Goal: Find specific page/section: Find specific page/section

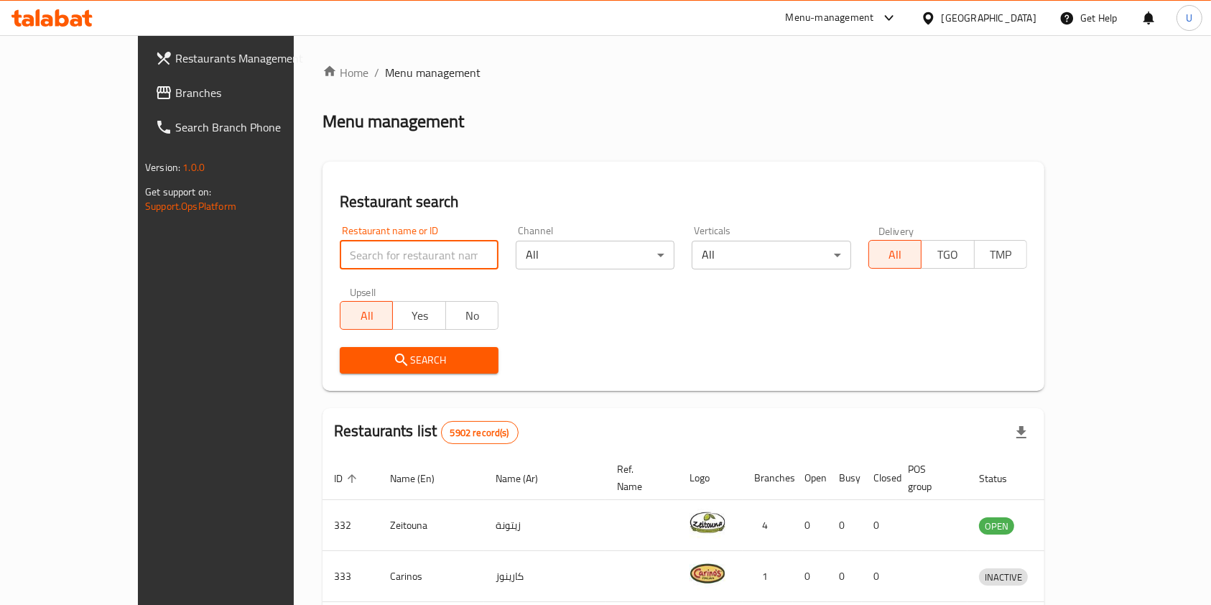
click at [340, 251] on input "search" at bounding box center [419, 255] width 159 height 29
type input "patza"
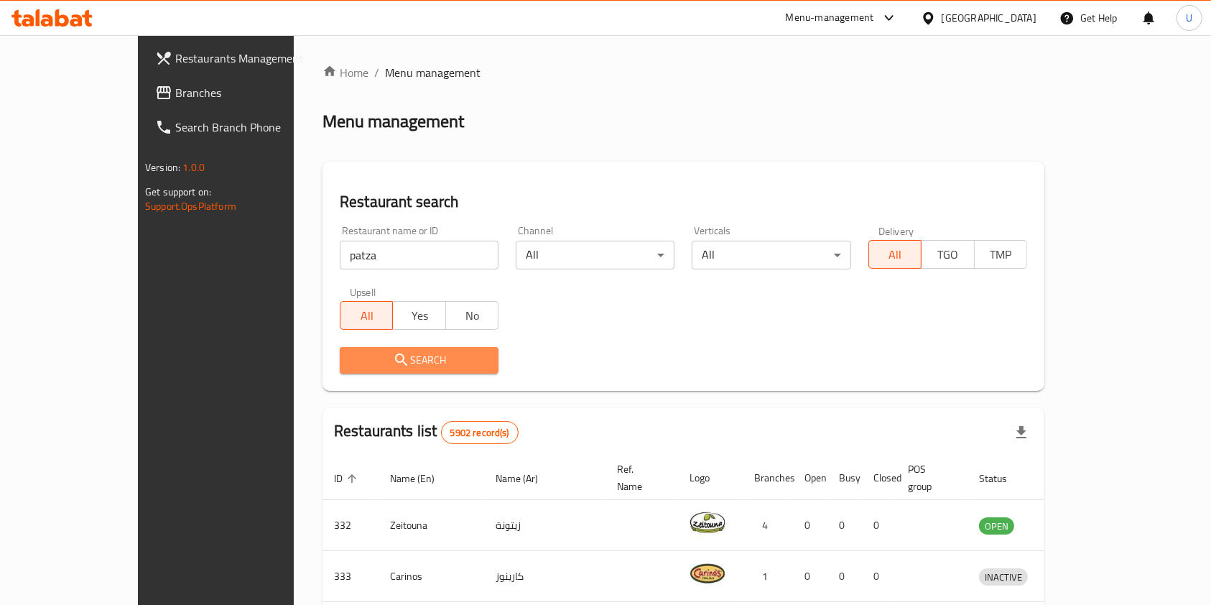
click at [368, 369] on span "Search" at bounding box center [419, 360] width 136 height 18
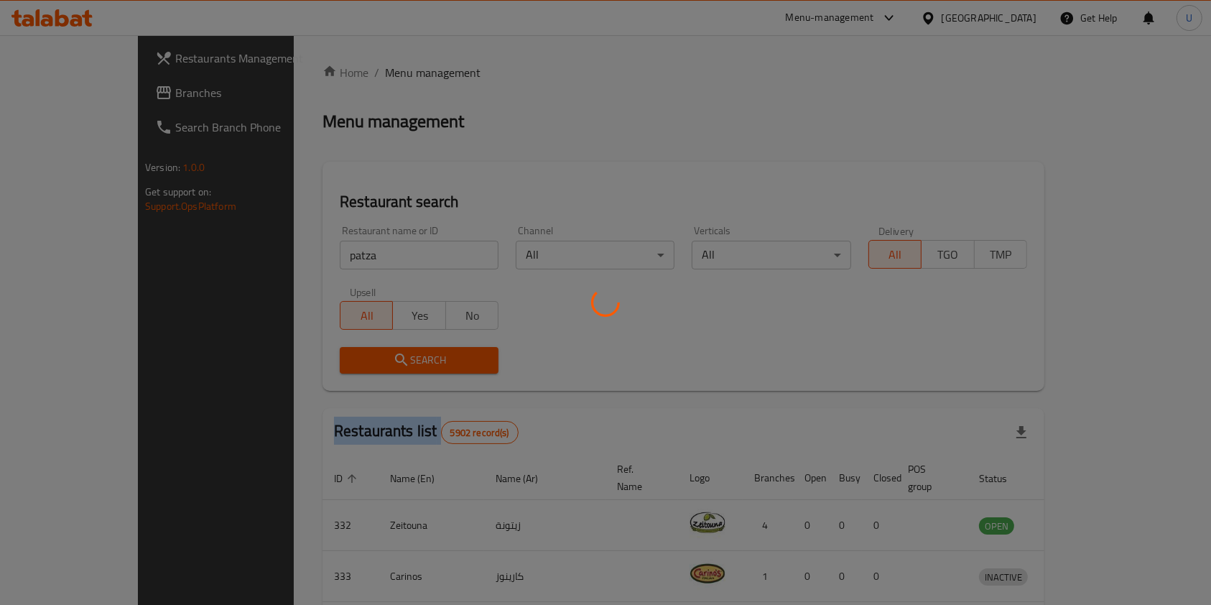
click at [368, 369] on div at bounding box center [605, 302] width 1211 height 605
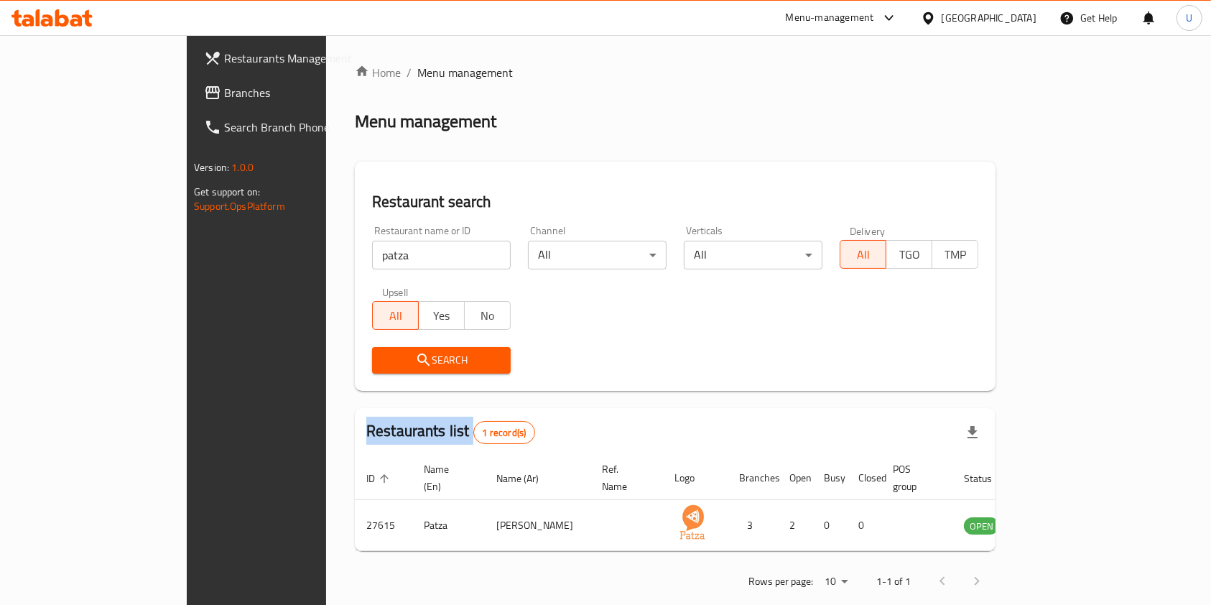
scroll to position [7, 0]
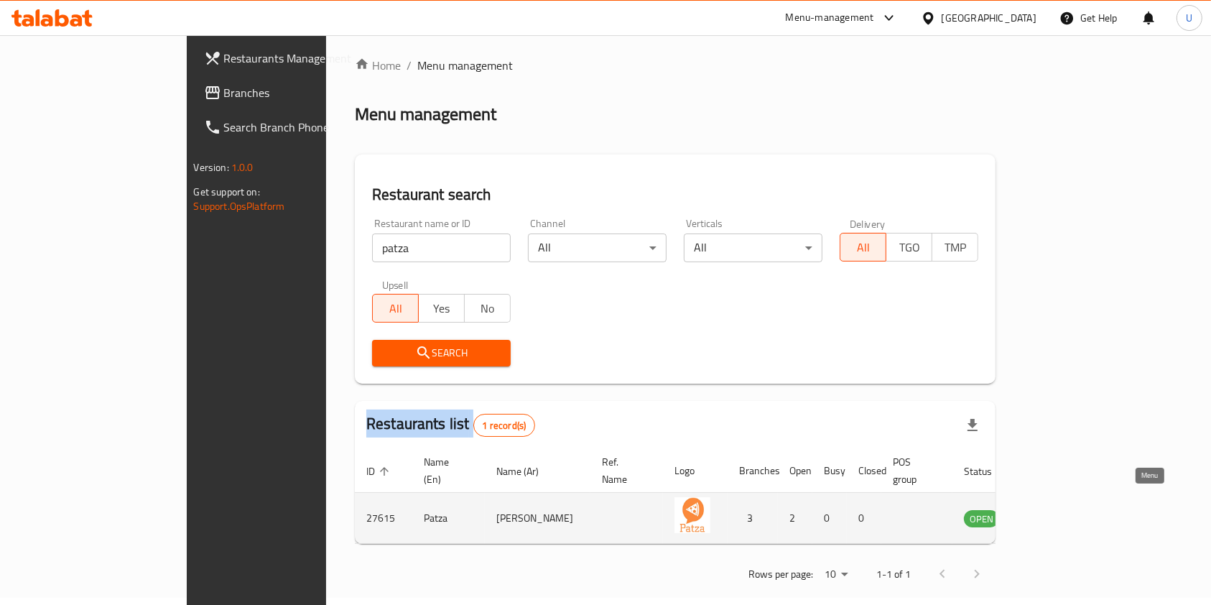
click at [1056, 513] on icon "enhanced table" at bounding box center [1048, 519] width 16 height 12
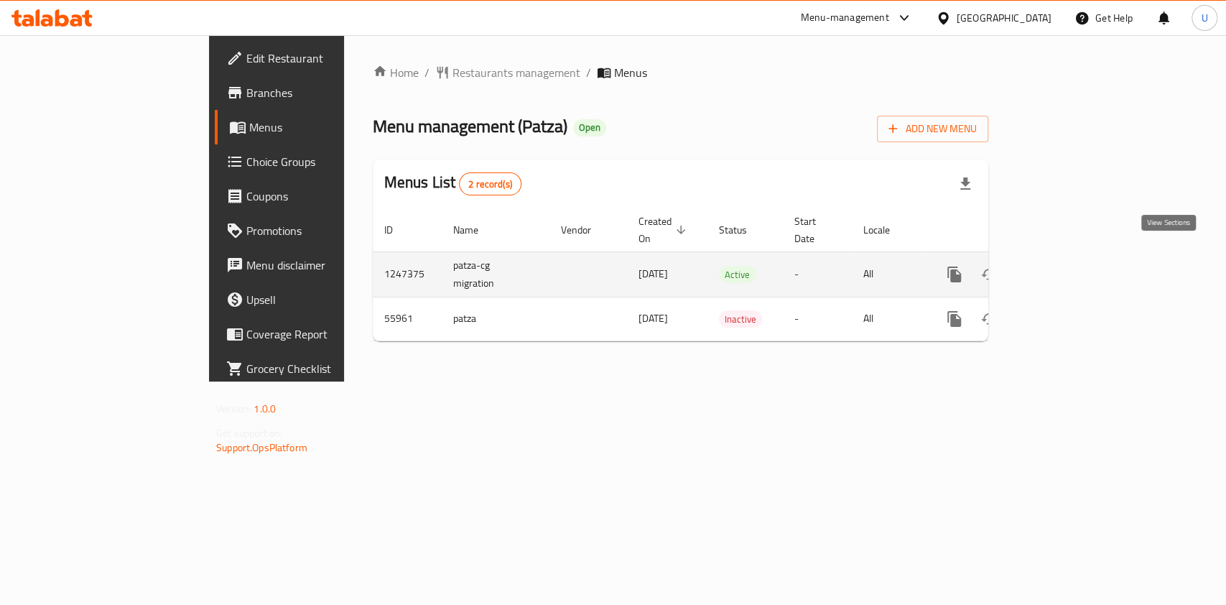
click at [1067, 266] on icon "enhanced table" at bounding box center [1058, 274] width 17 height 17
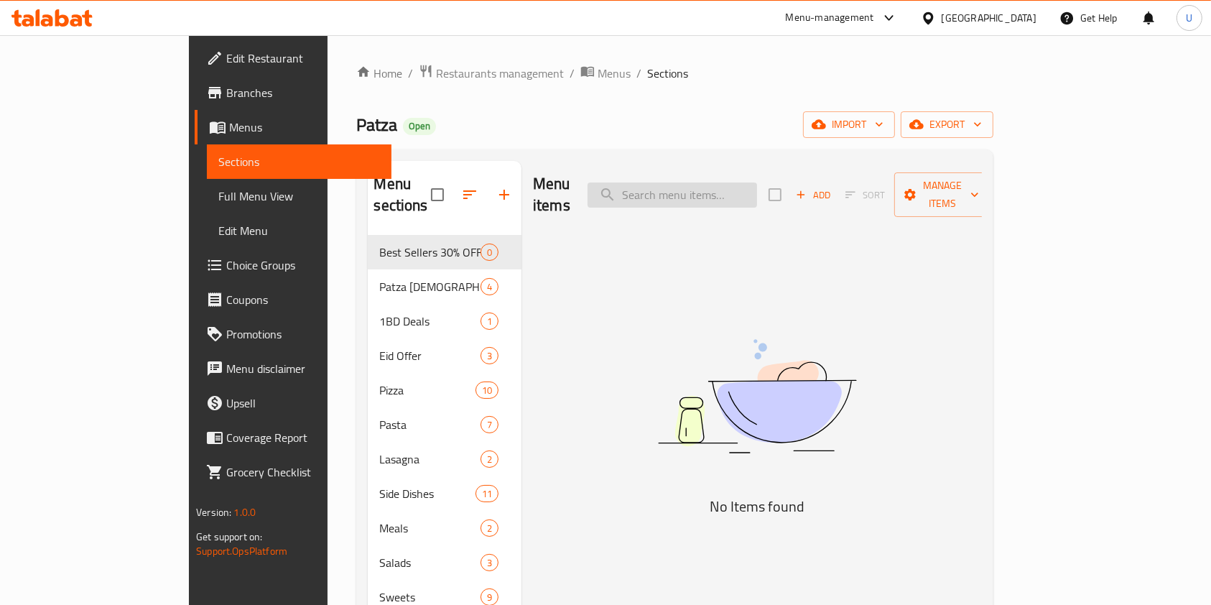
click at [726, 187] on input "search" at bounding box center [673, 194] width 170 height 25
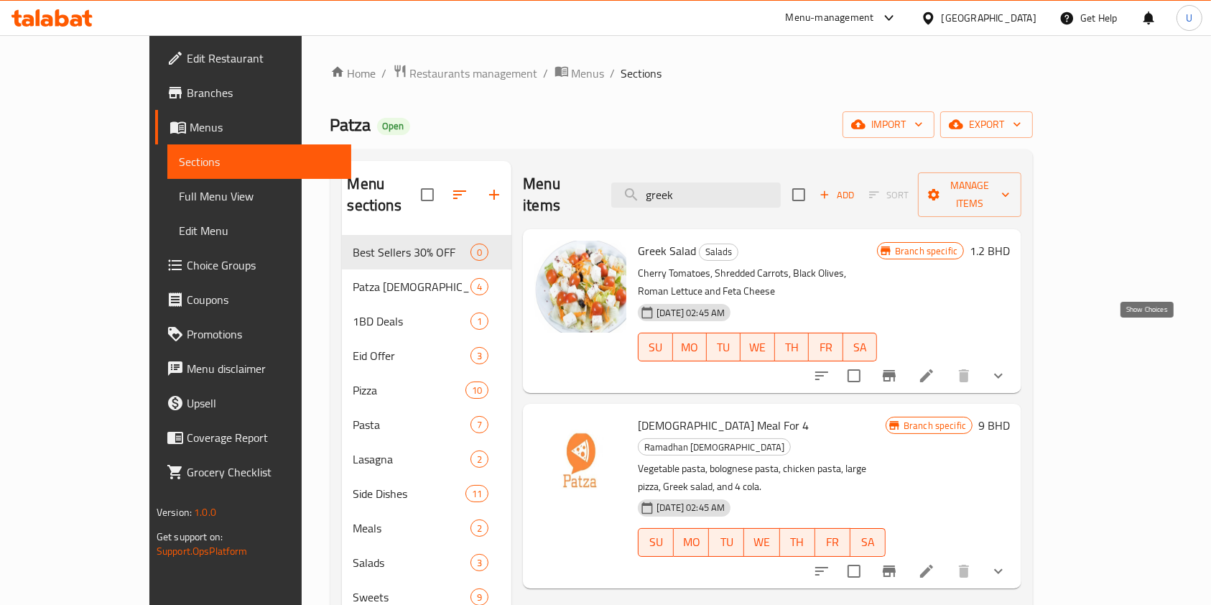
type input "greek"
click at [1007, 367] on icon "show more" at bounding box center [998, 375] width 17 height 17
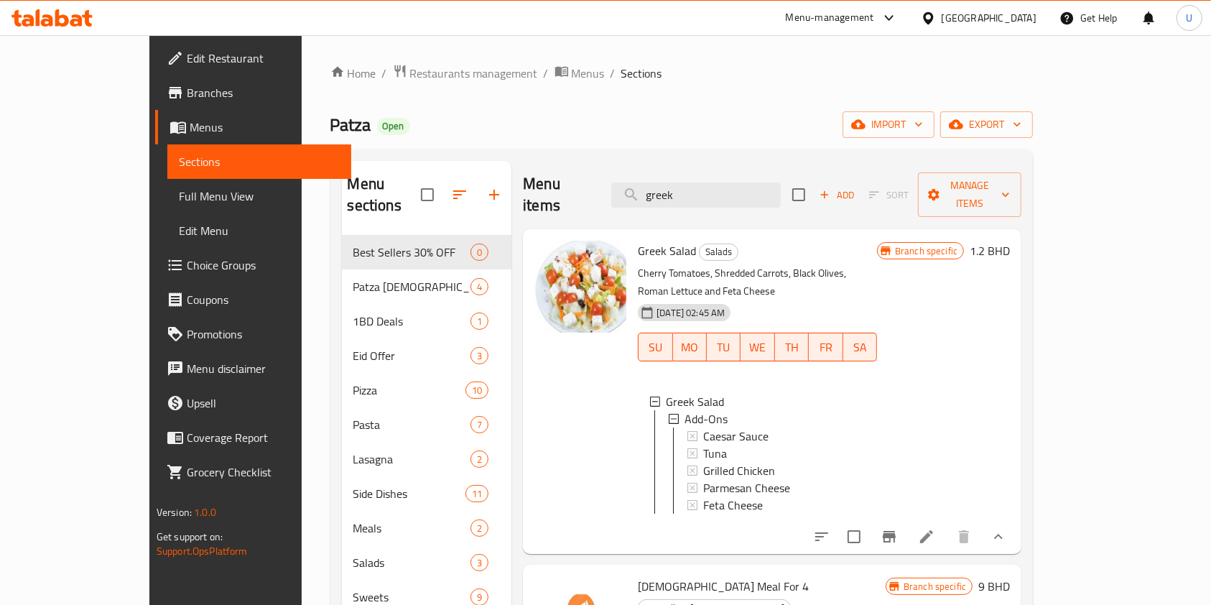
scroll to position [1, 0]
click at [898, 528] on icon "Branch-specific-item" at bounding box center [889, 536] width 17 height 17
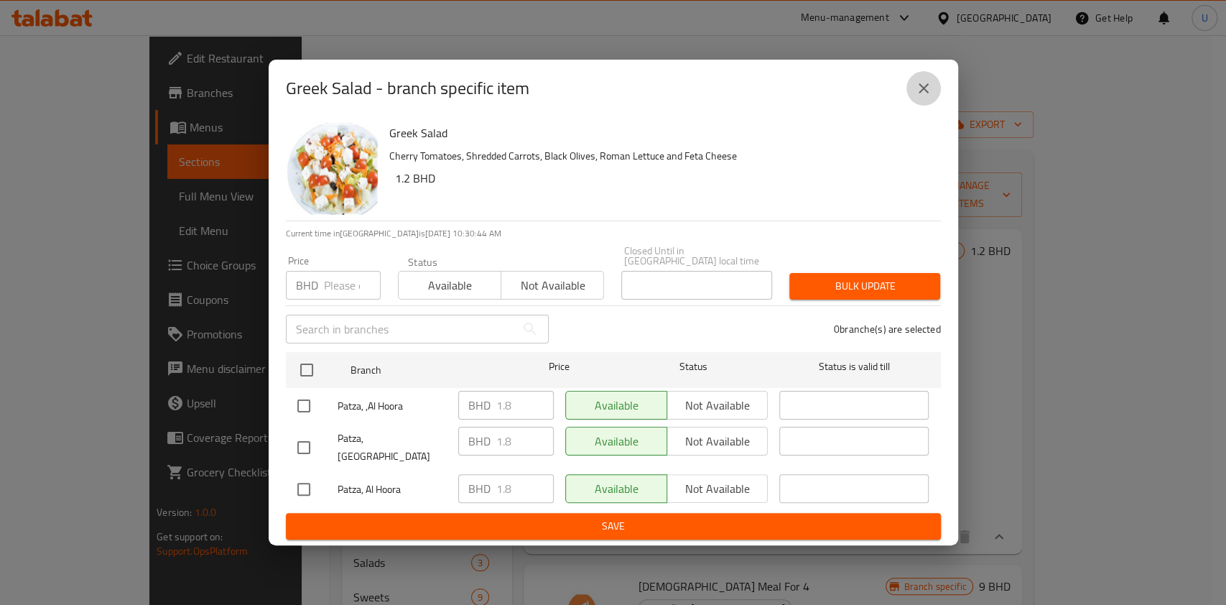
click at [922, 97] on icon "close" at bounding box center [923, 88] width 17 height 17
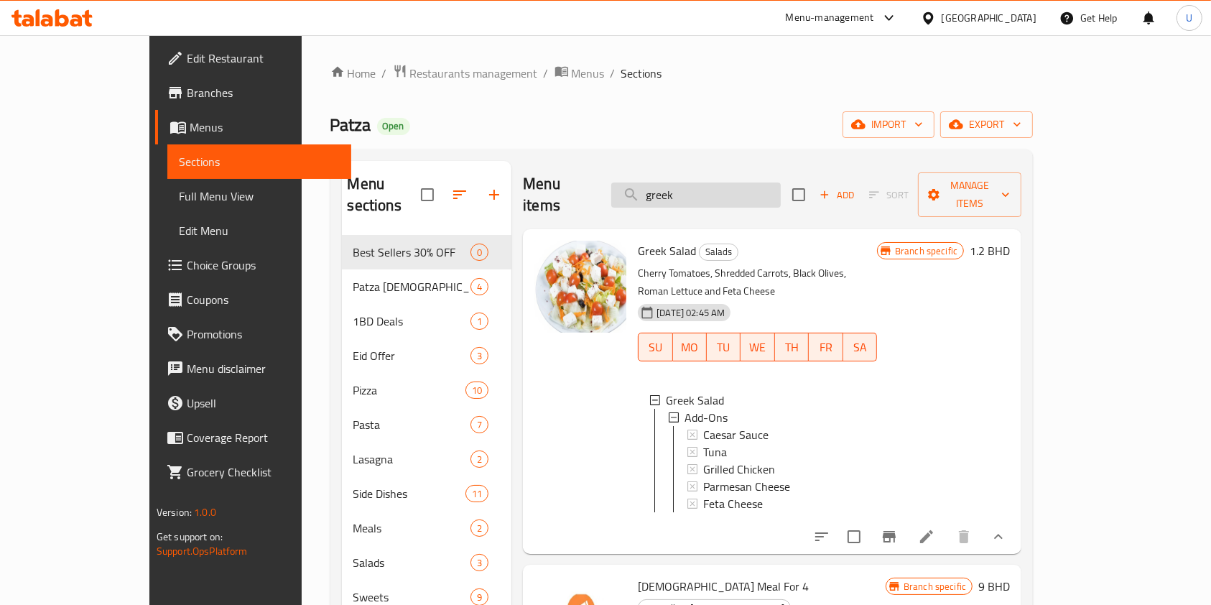
click at [706, 185] on input "greek" at bounding box center [696, 194] width 170 height 25
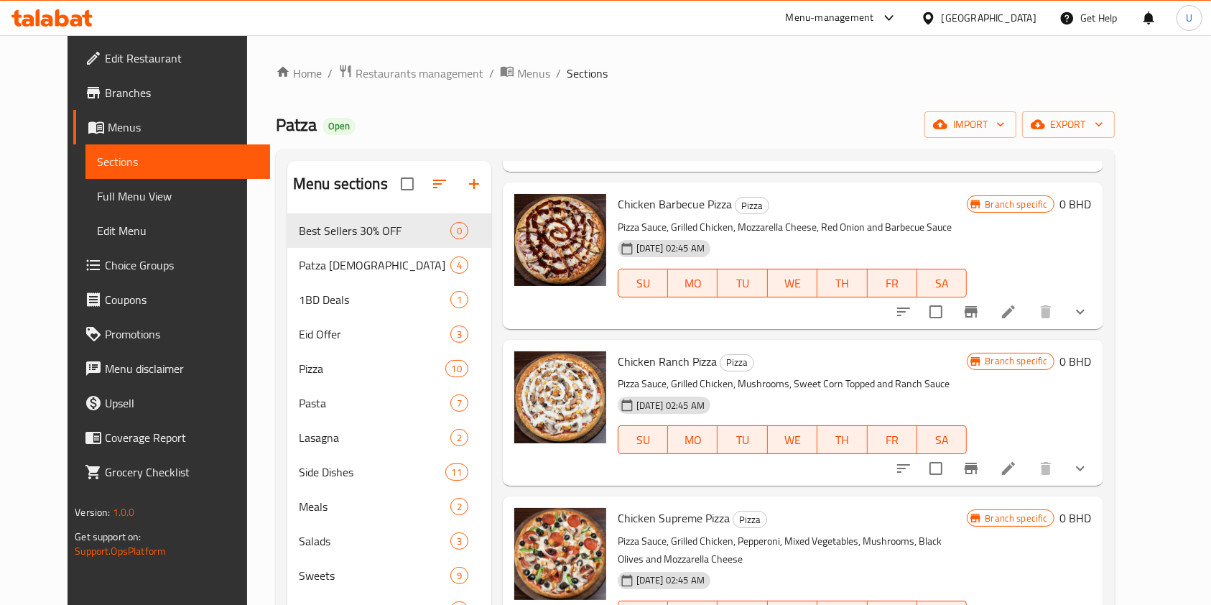
scroll to position [0, 0]
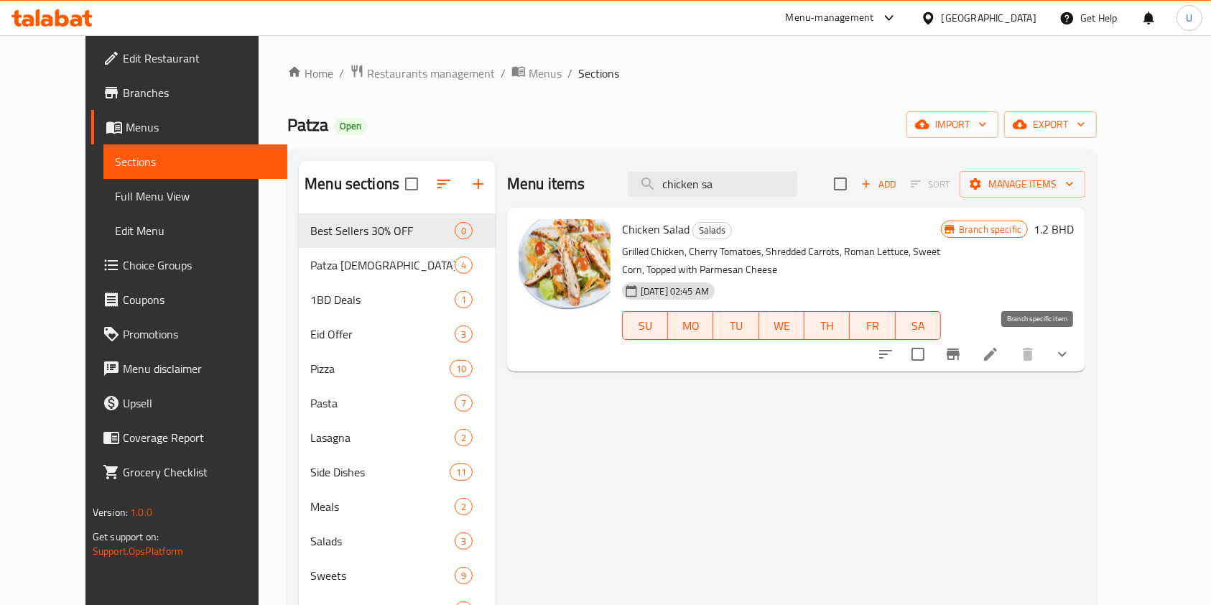
type input "chicken sa"
click at [960, 351] on icon "Branch-specific-item" at bounding box center [953, 353] width 13 height 11
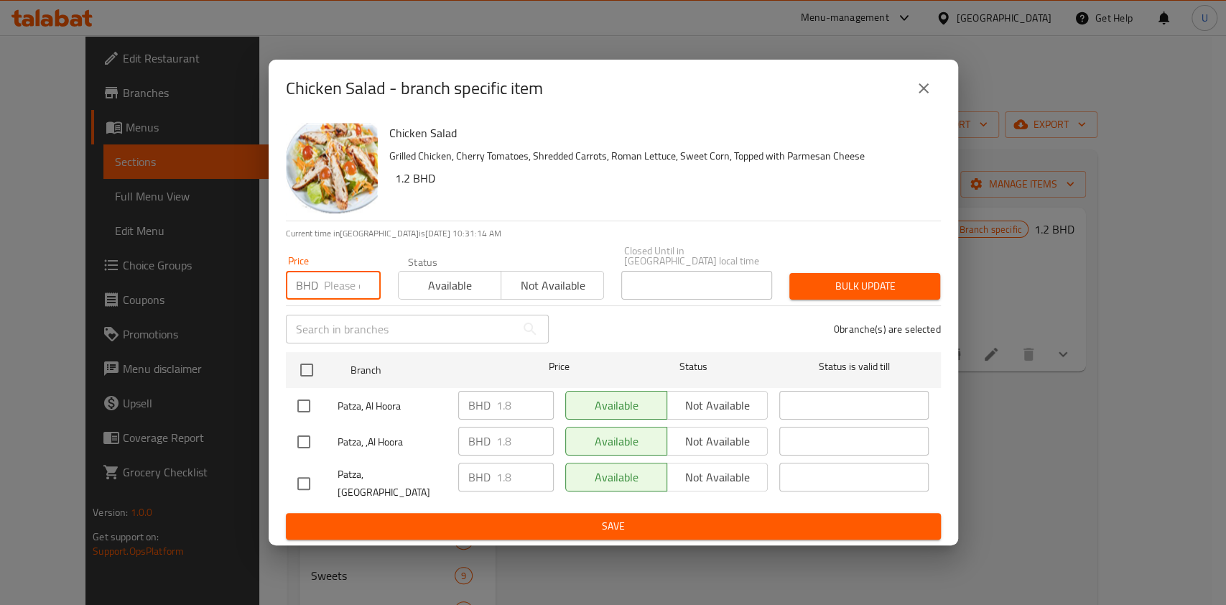
click at [348, 284] on input "number" at bounding box center [352, 285] width 57 height 29
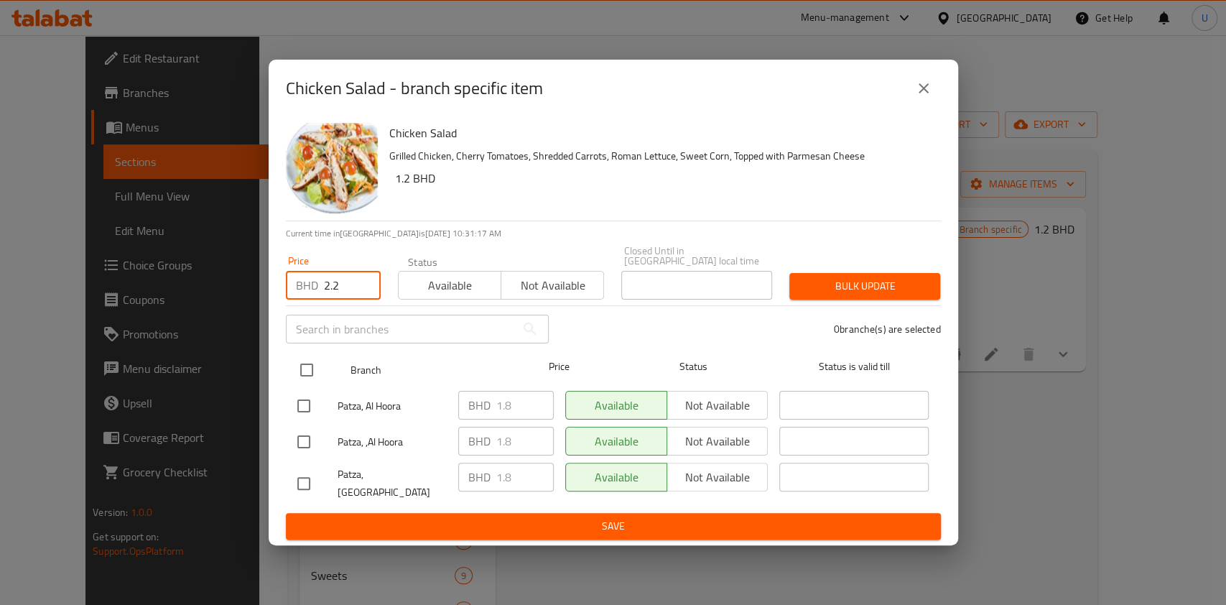
type input "2.2"
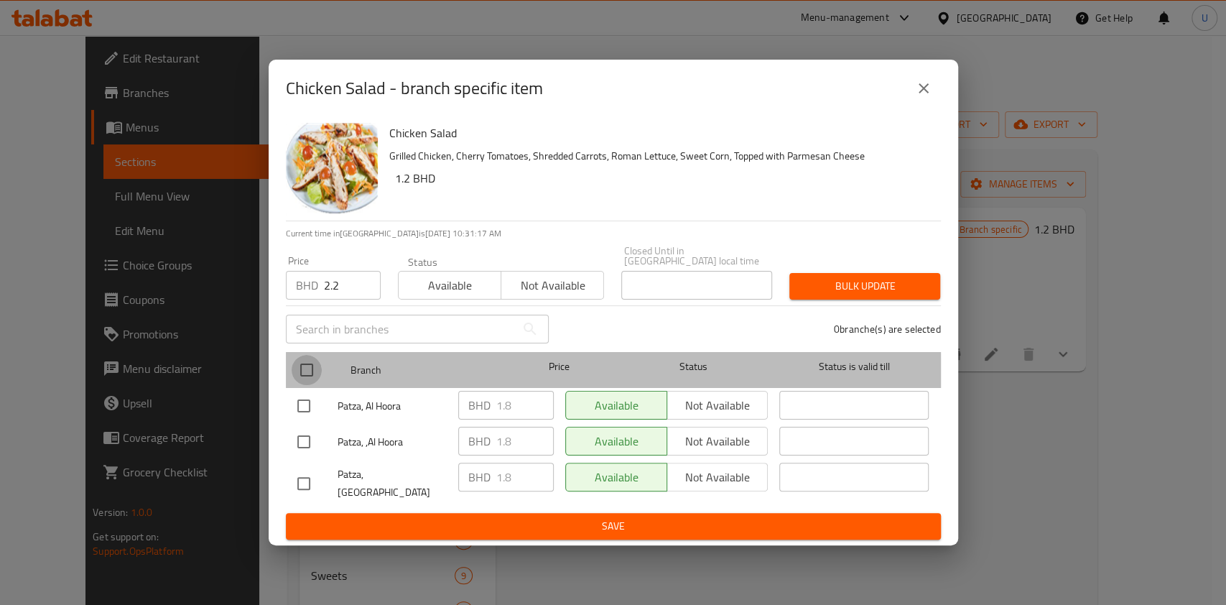
click at [309, 374] on input "checkbox" at bounding box center [307, 370] width 30 height 30
checkbox input "true"
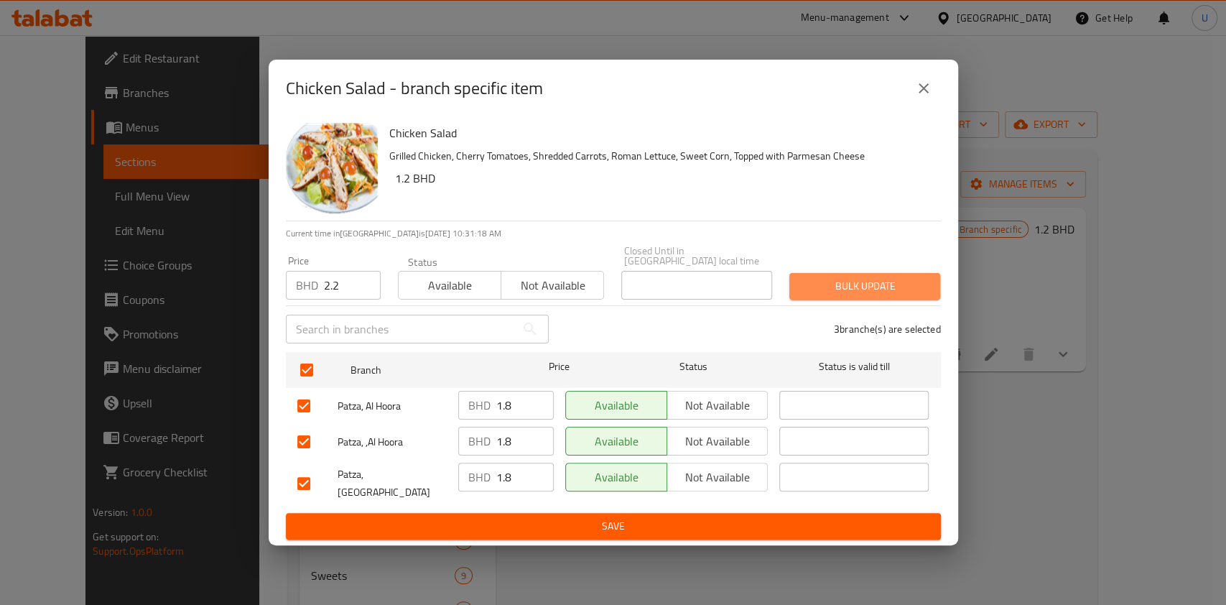
click at [838, 275] on button "Bulk update" at bounding box center [864, 286] width 151 height 27
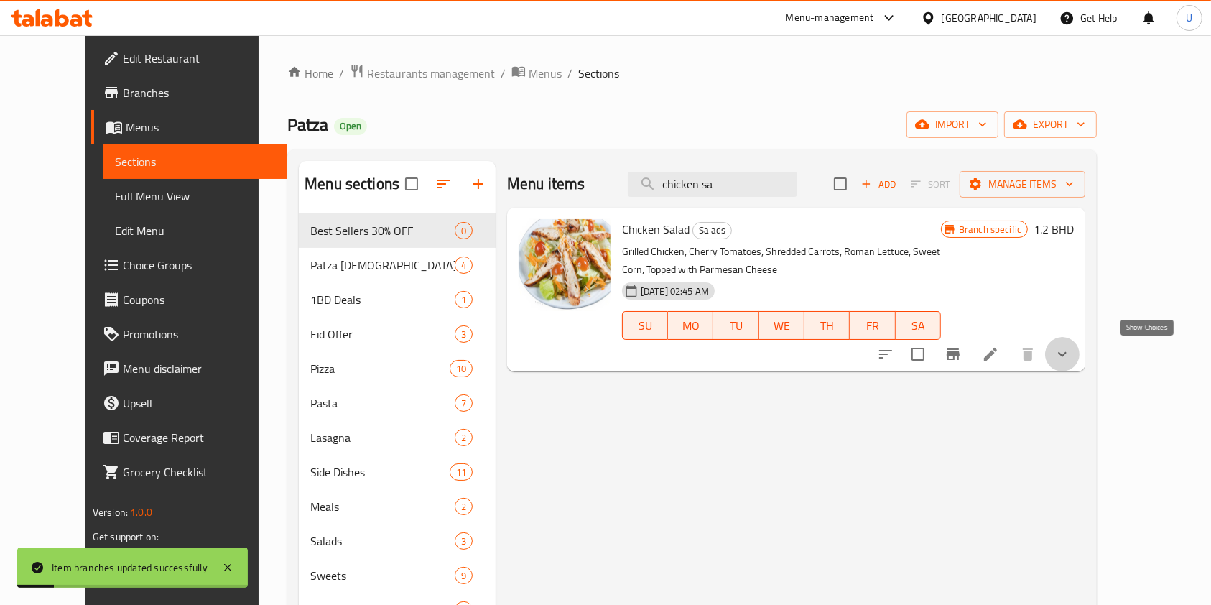
click at [1071, 352] on icon "show more" at bounding box center [1062, 354] width 17 height 17
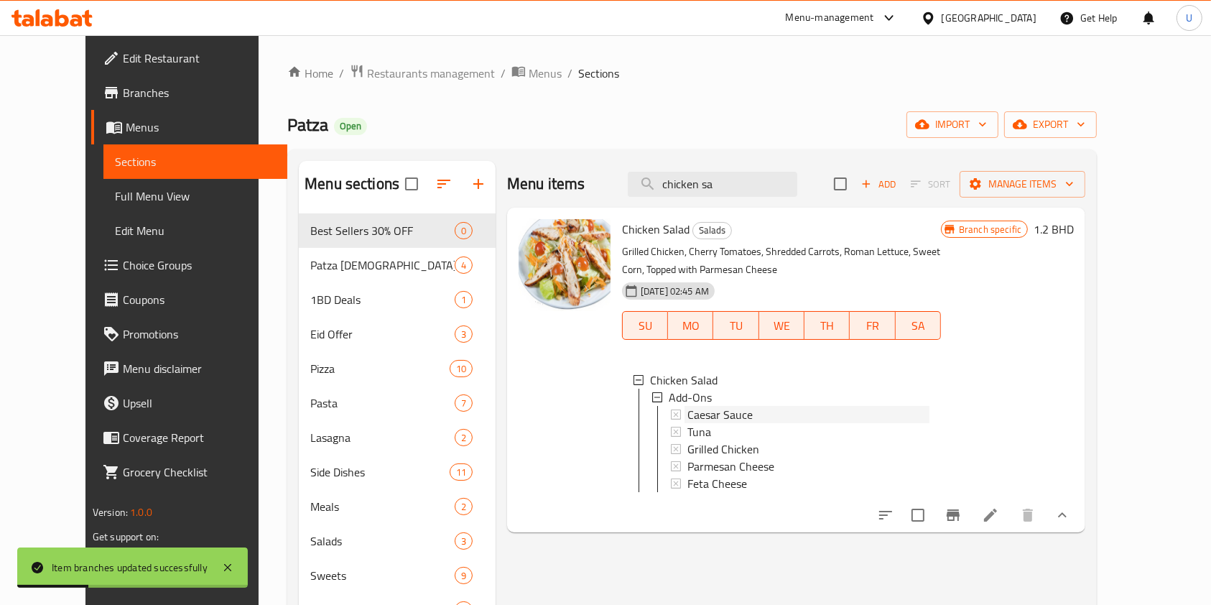
click at [728, 414] on span "Caesar Sauce" at bounding box center [719, 414] width 65 height 17
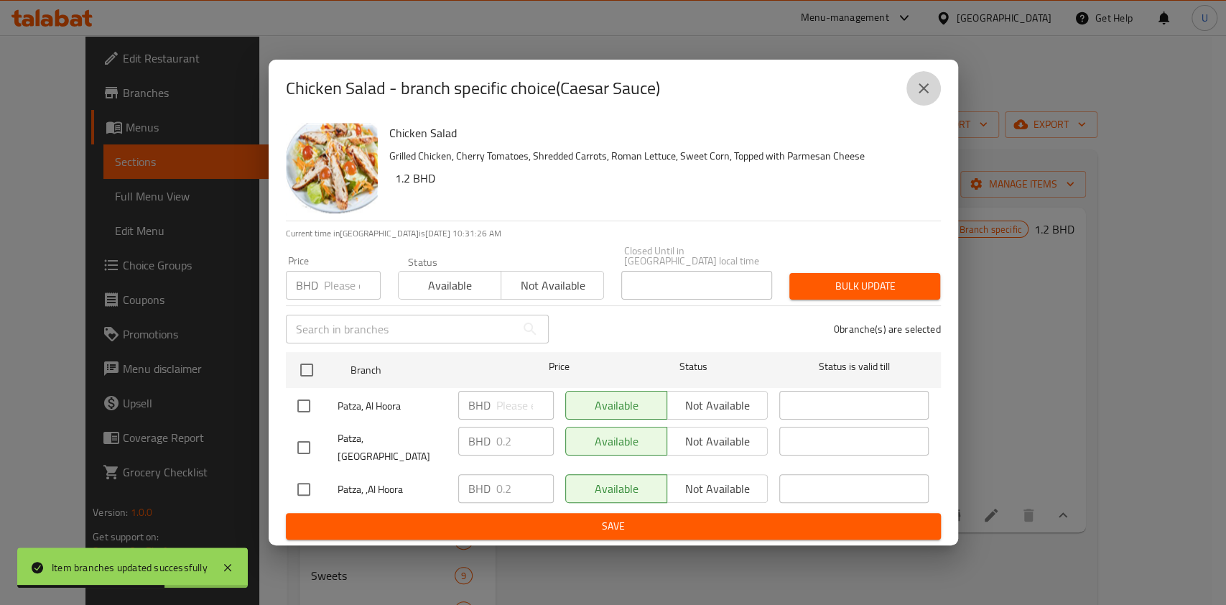
click at [927, 97] on icon "close" at bounding box center [923, 88] width 17 height 17
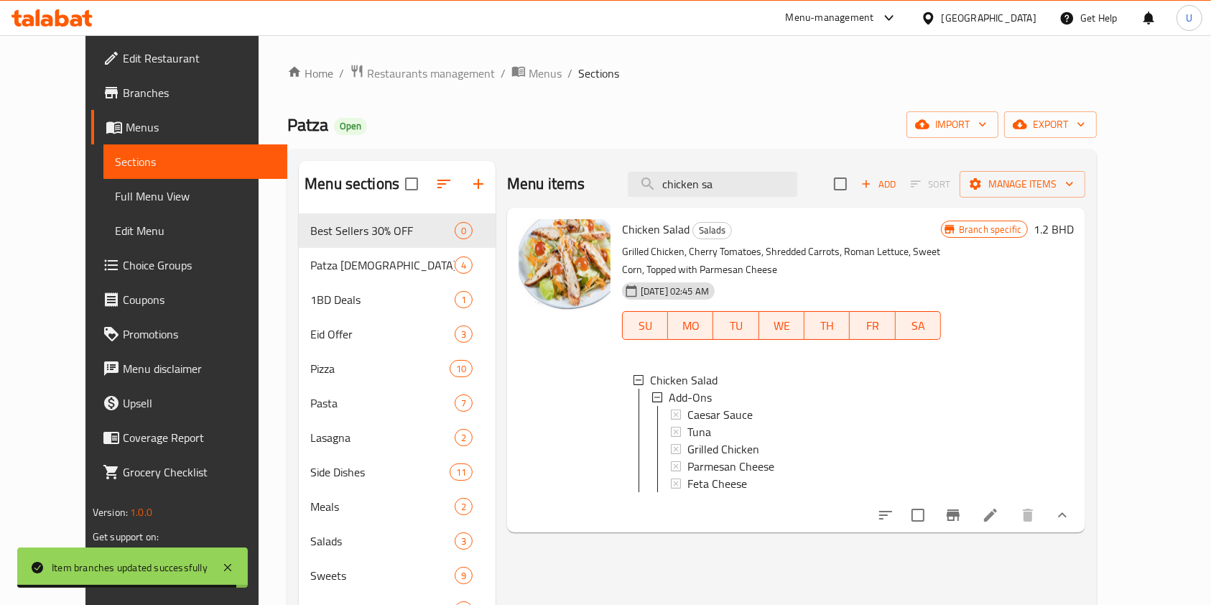
drag, startPoint x: 762, startPoint y: 187, endPoint x: 634, endPoint y: 190, distance: 127.9
click at [634, 190] on div "Menu items chicken sa Add Sort Manage items" at bounding box center [796, 184] width 578 height 47
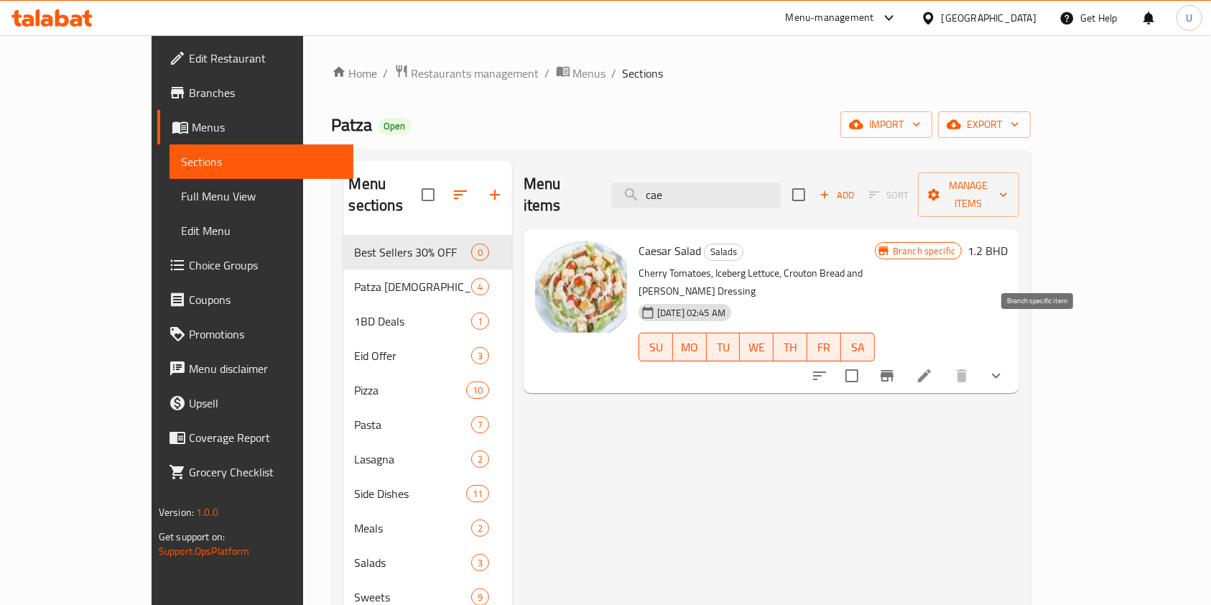
type input "cae"
click at [894, 370] on icon "Branch-specific-item" at bounding box center [887, 375] width 13 height 11
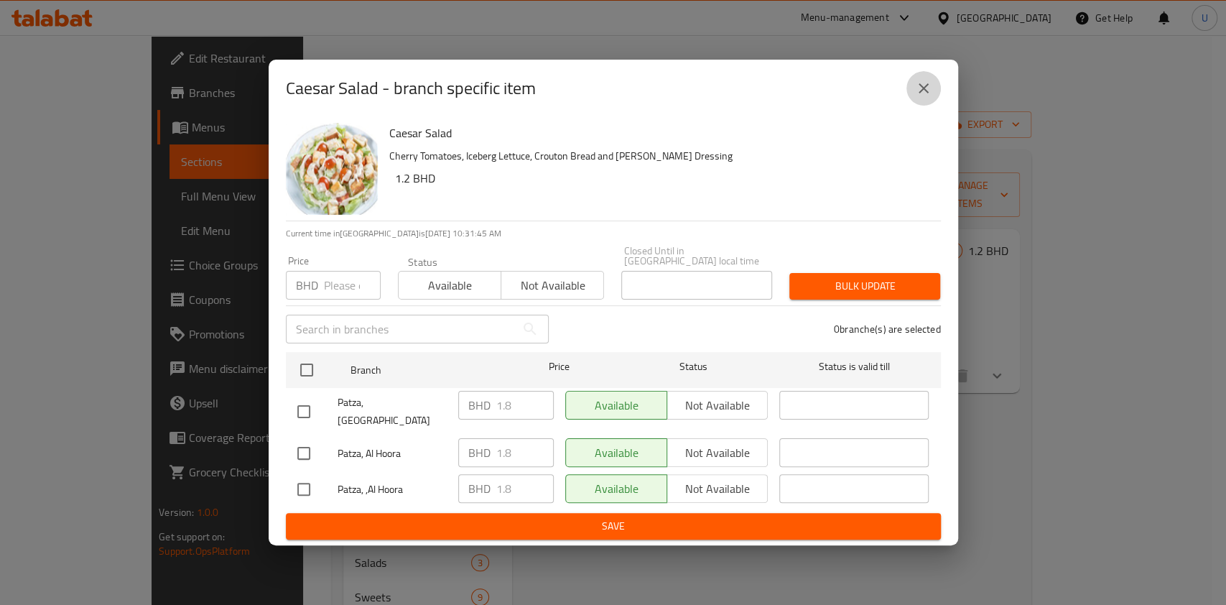
click at [925, 93] on icon "close" at bounding box center [924, 88] width 10 height 10
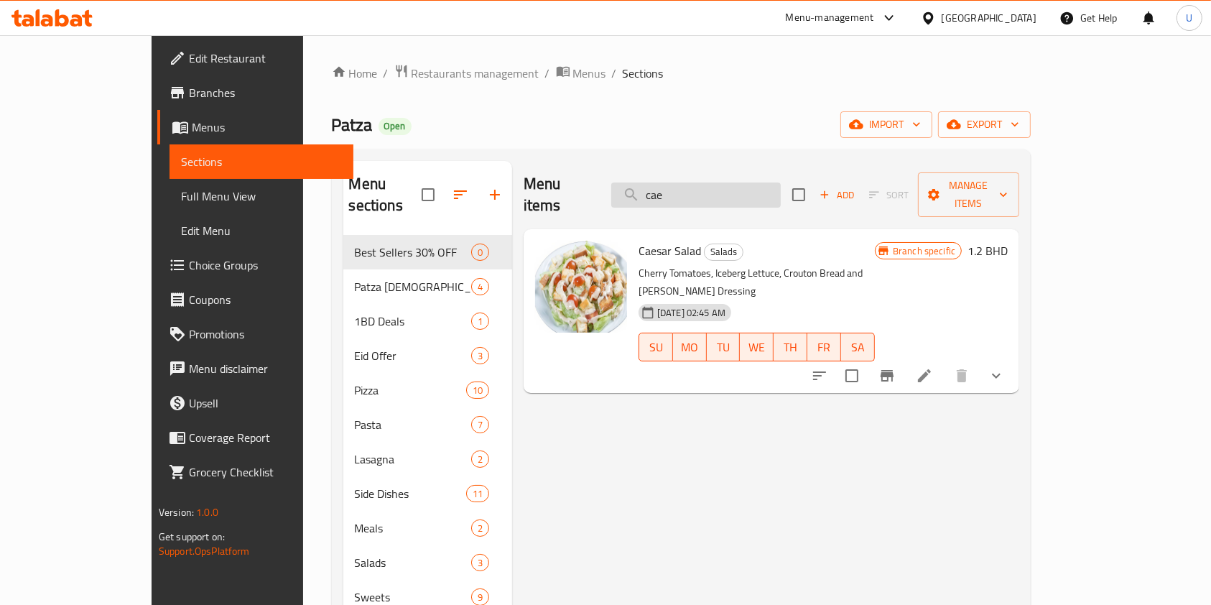
click at [702, 186] on input "cae" at bounding box center [696, 194] width 170 height 25
paste input "POTATAO WEDGE"
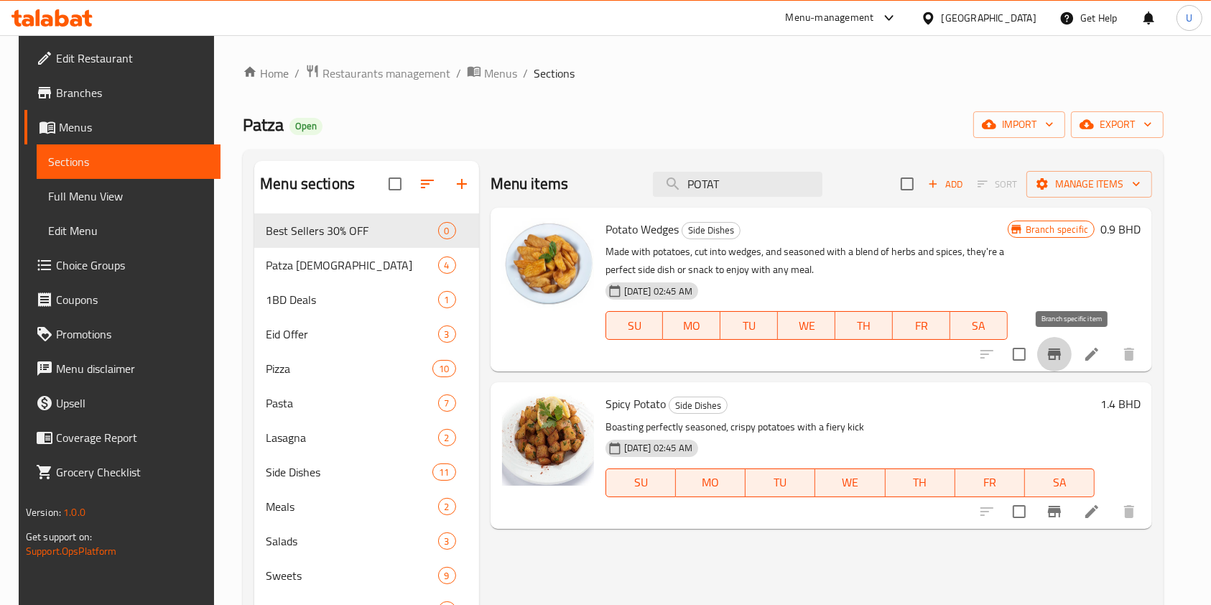
click at [1061, 353] on icon "Branch-specific-item" at bounding box center [1054, 353] width 13 height 11
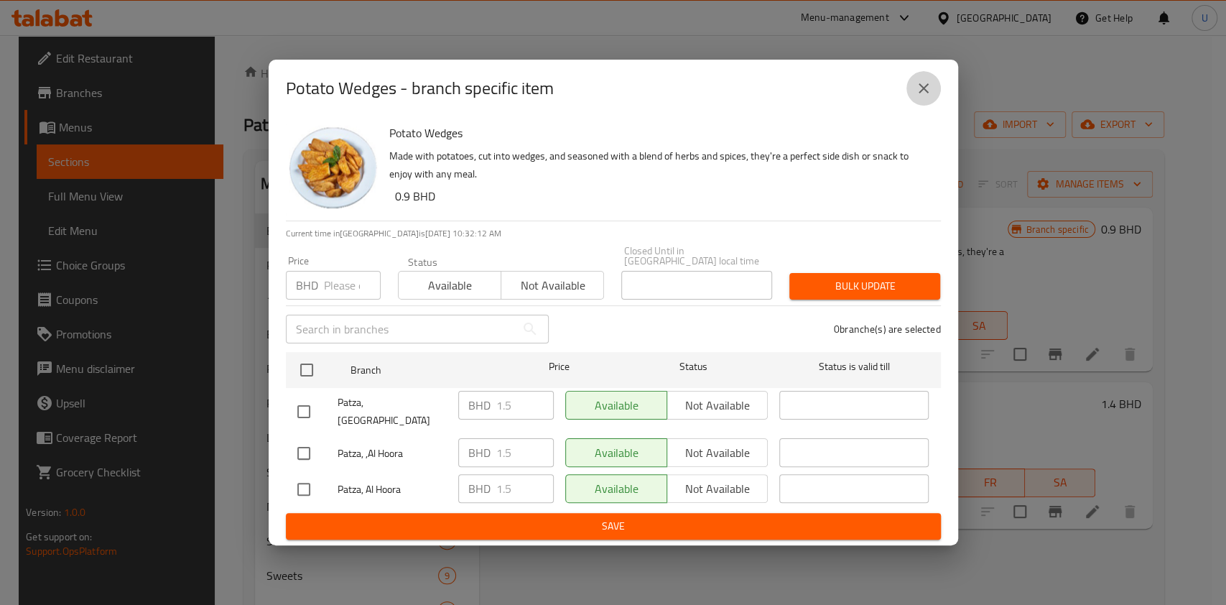
click at [927, 97] on icon "close" at bounding box center [923, 88] width 17 height 17
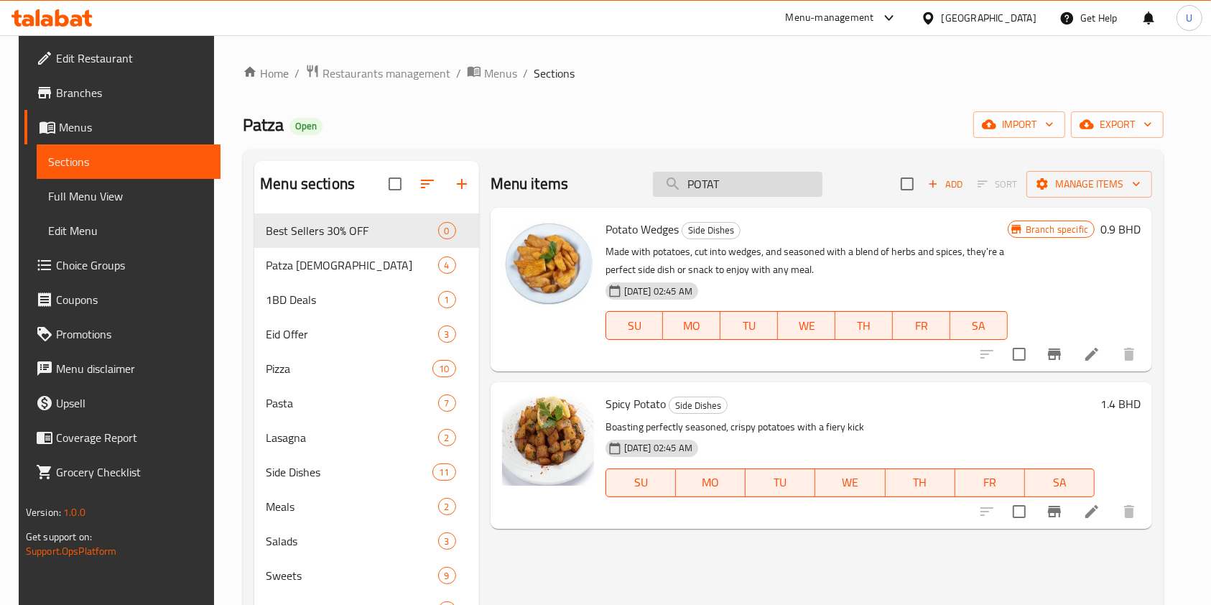
click at [705, 185] on input "POTAT" at bounding box center [738, 184] width 170 height 25
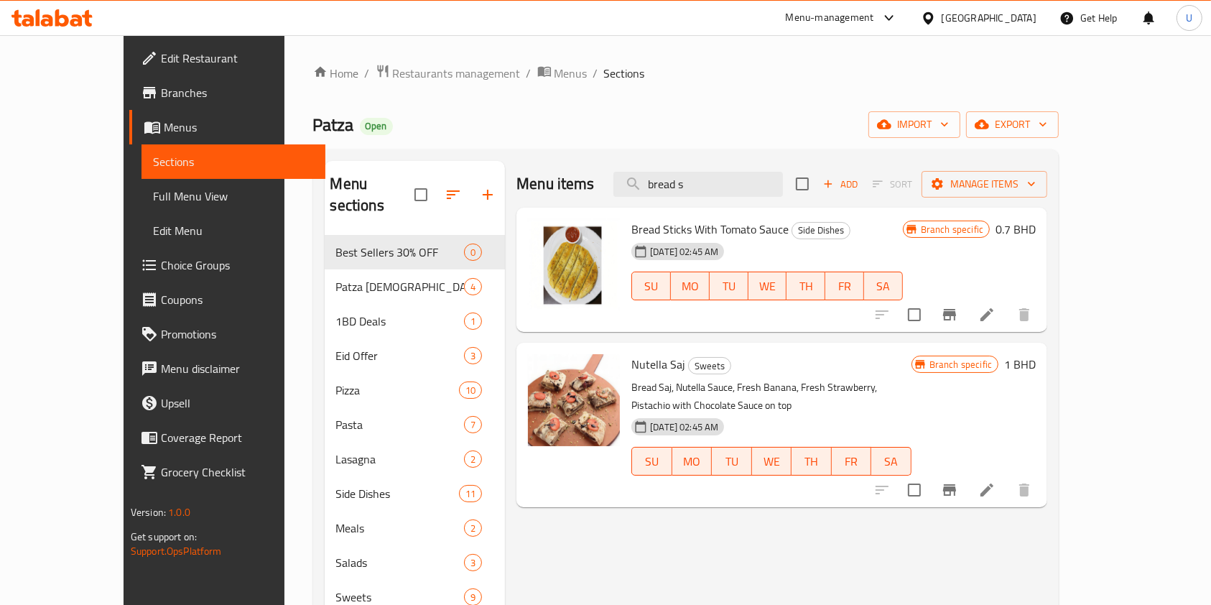
type input "bread s"
click at [958, 321] on icon "Branch-specific-item" at bounding box center [949, 314] width 17 height 17
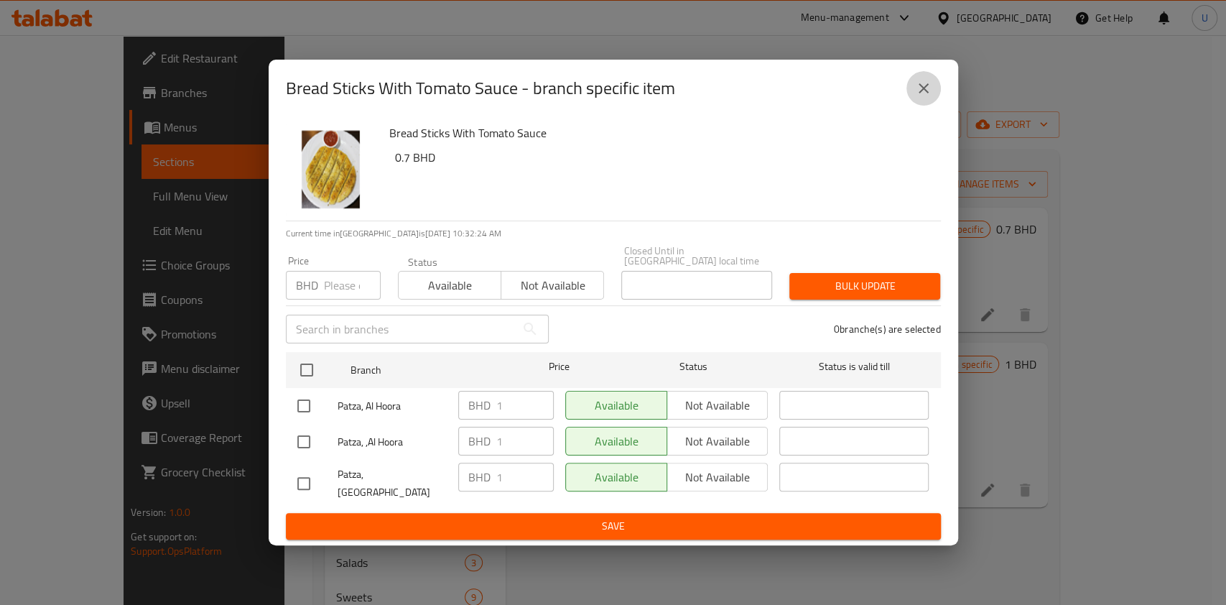
click at [925, 97] on icon "close" at bounding box center [923, 88] width 17 height 17
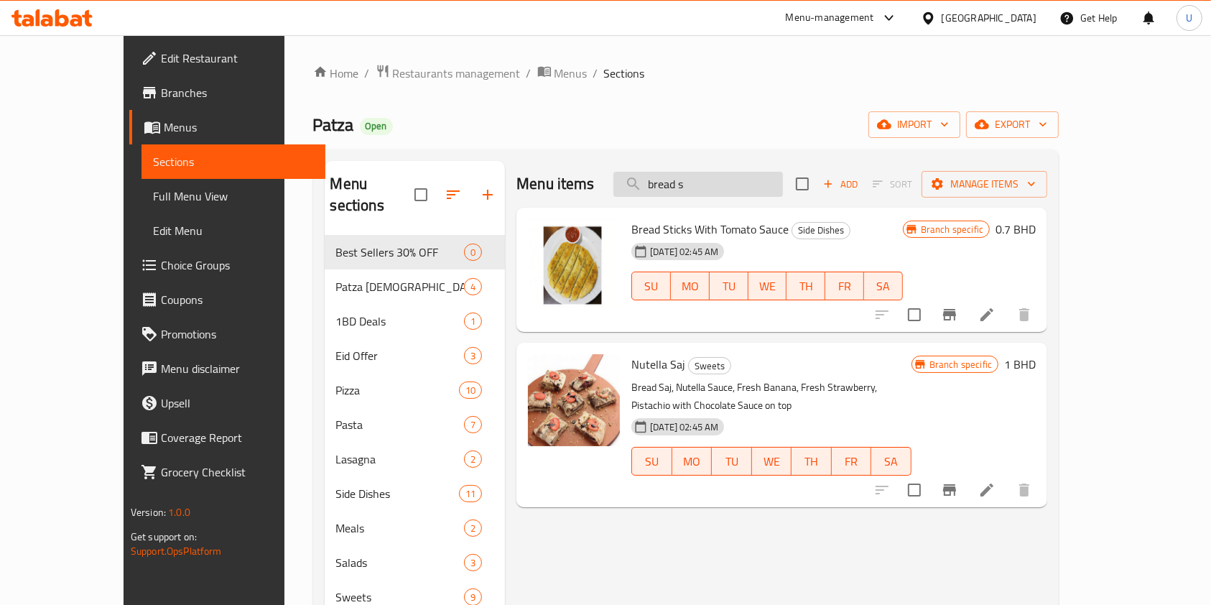
click at [741, 185] on input "bread s" at bounding box center [698, 184] width 170 height 25
type input "b"
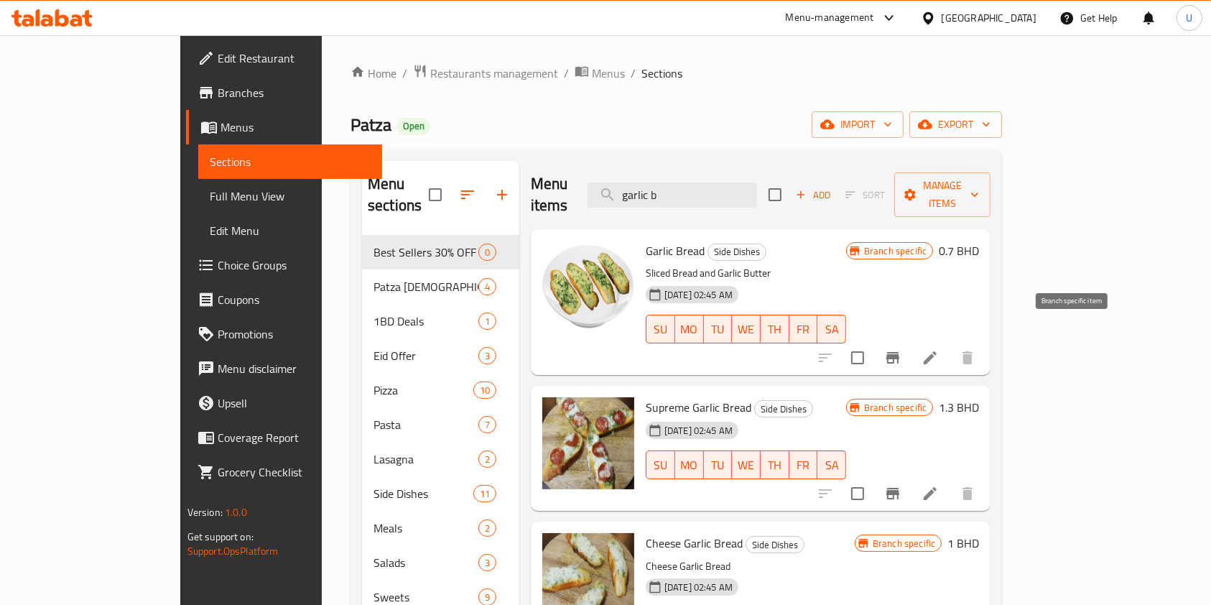
type input "garlic b"
click at [902, 349] on icon "Branch-specific-item" at bounding box center [892, 357] width 17 height 17
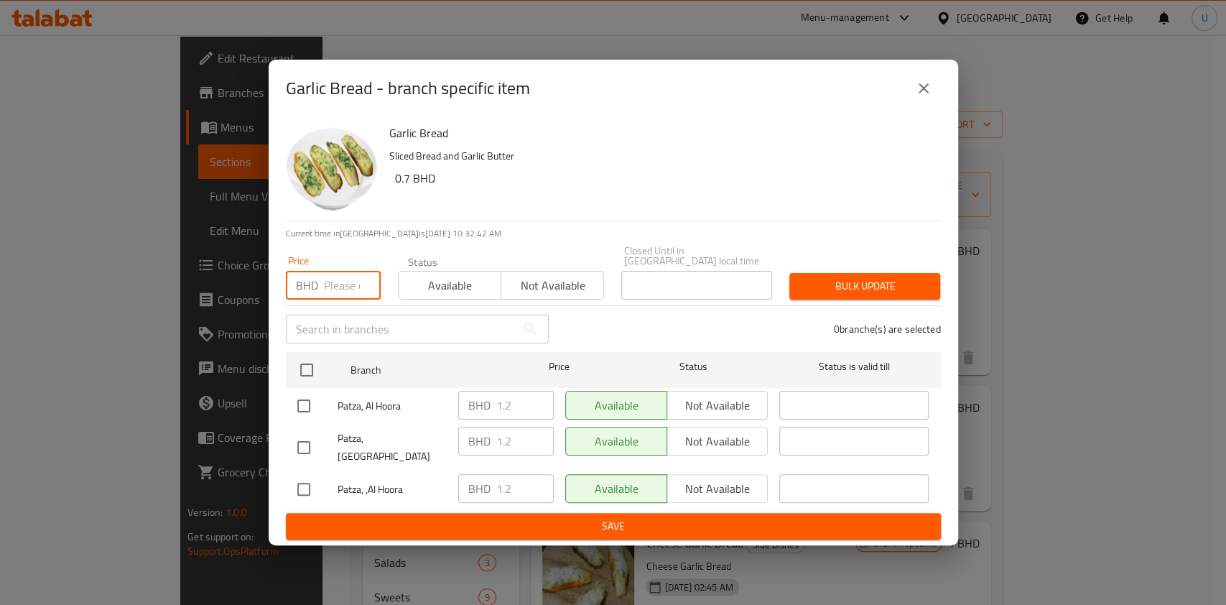
click at [324, 289] on input "number" at bounding box center [352, 285] width 57 height 29
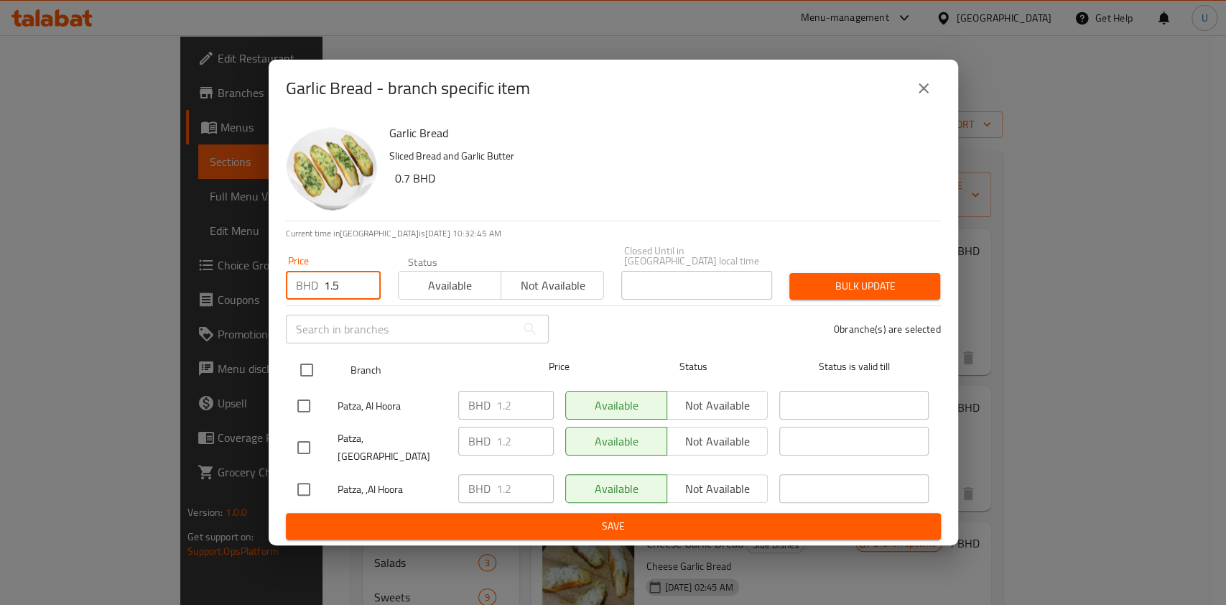
type input "1.5"
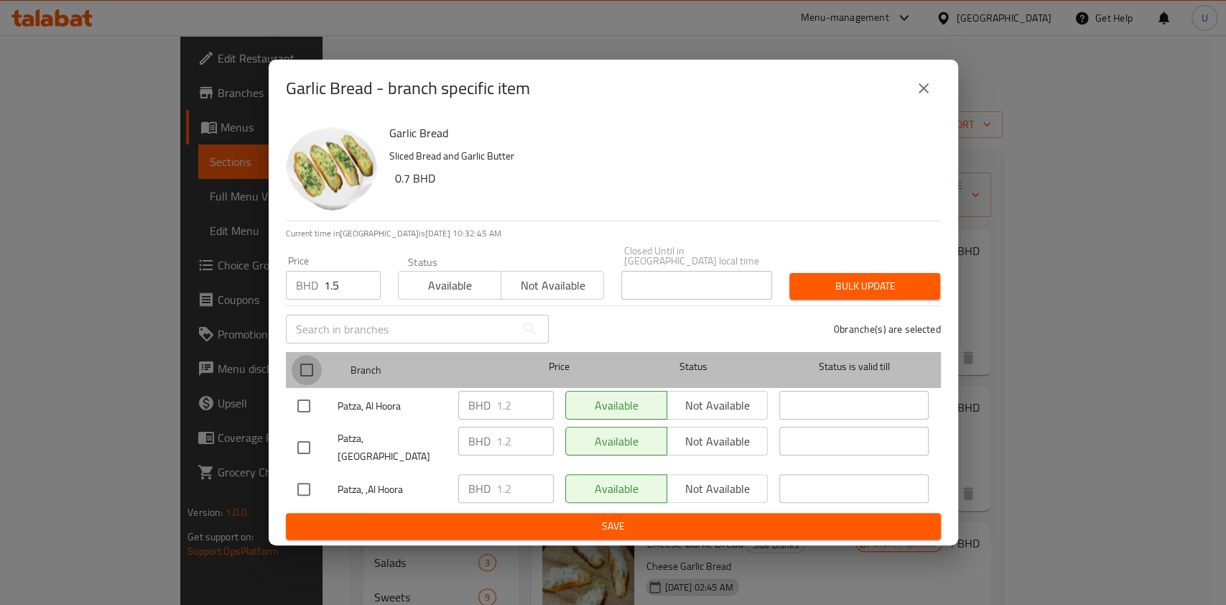
click at [312, 369] on input "checkbox" at bounding box center [307, 370] width 30 height 30
checkbox input "true"
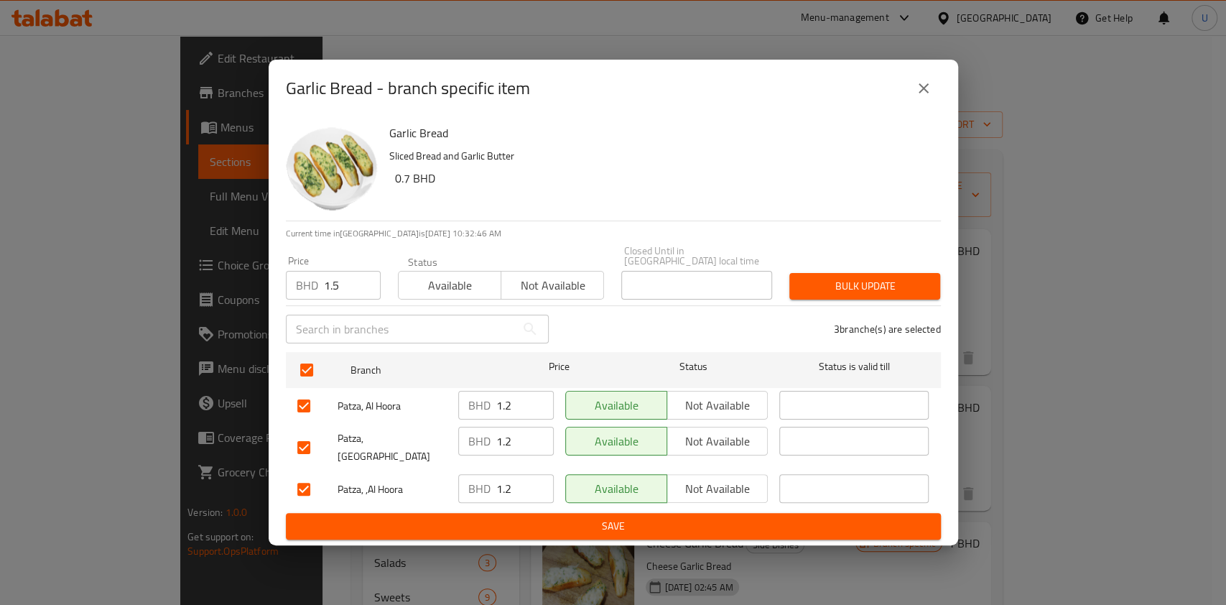
click at [863, 280] on span "Bulk update" at bounding box center [865, 286] width 128 height 18
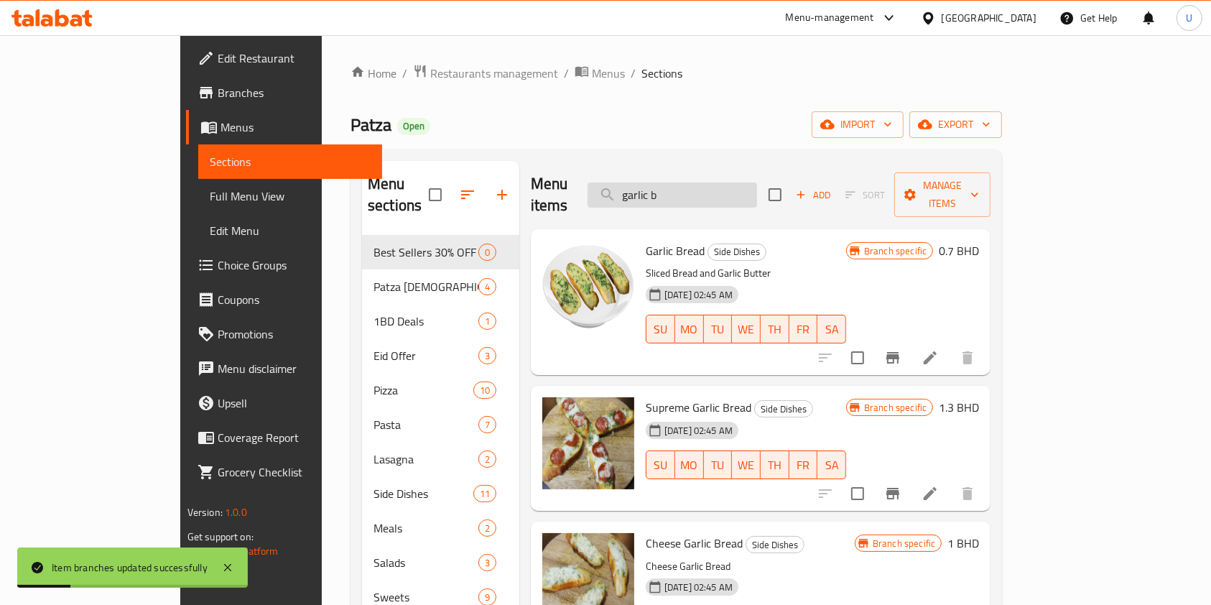
click at [756, 185] on input "garlic b" at bounding box center [673, 194] width 170 height 25
type input "g"
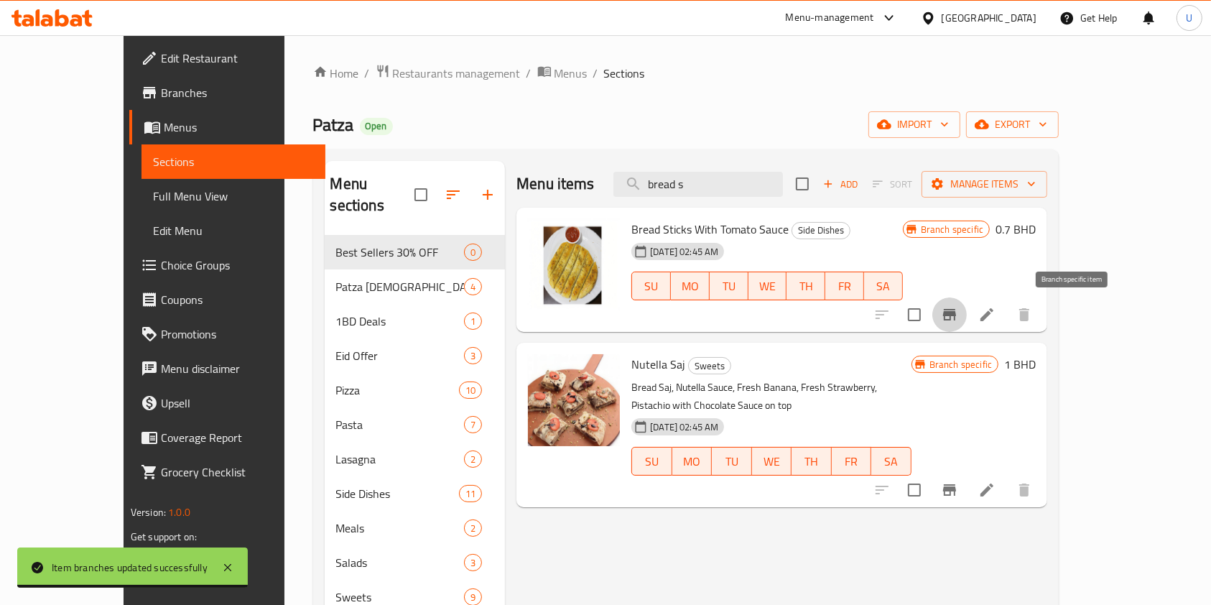
click at [958, 310] on icon "Branch-specific-item" at bounding box center [949, 314] width 17 height 17
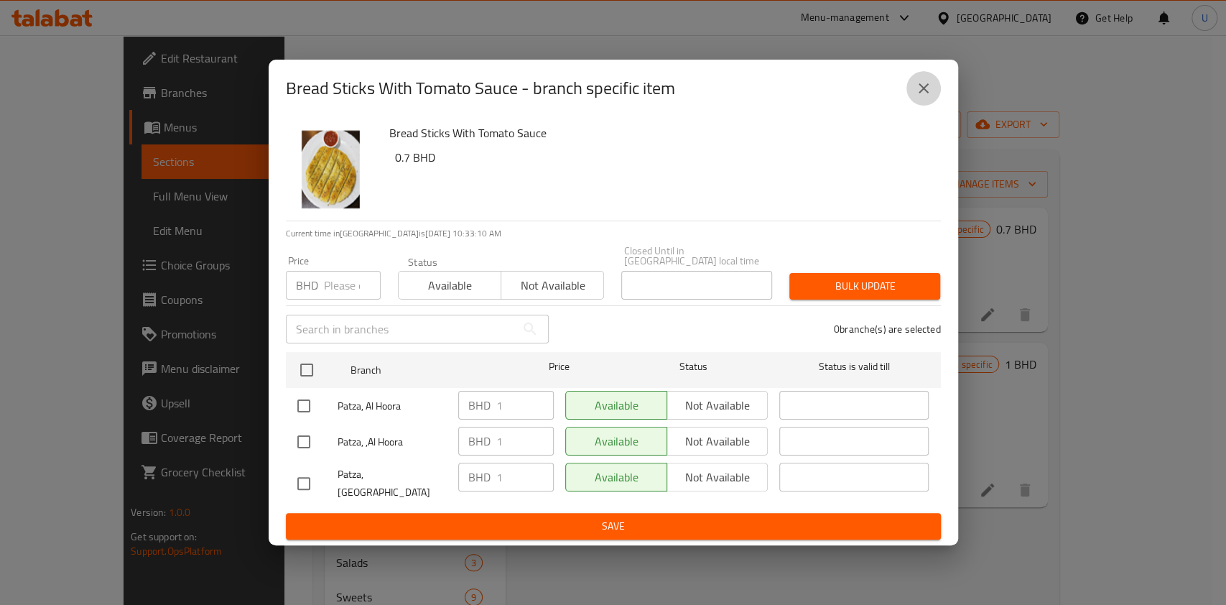
click at [931, 95] on icon "close" at bounding box center [923, 88] width 17 height 17
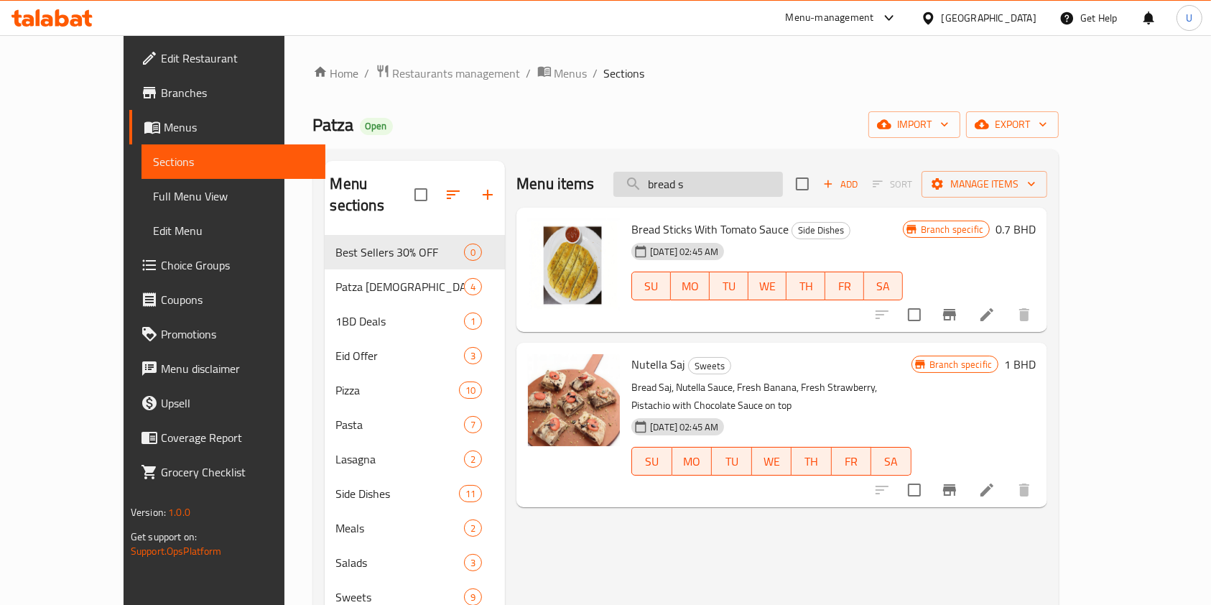
click at [736, 187] on input "bread s" at bounding box center [698, 184] width 170 height 25
type input "b"
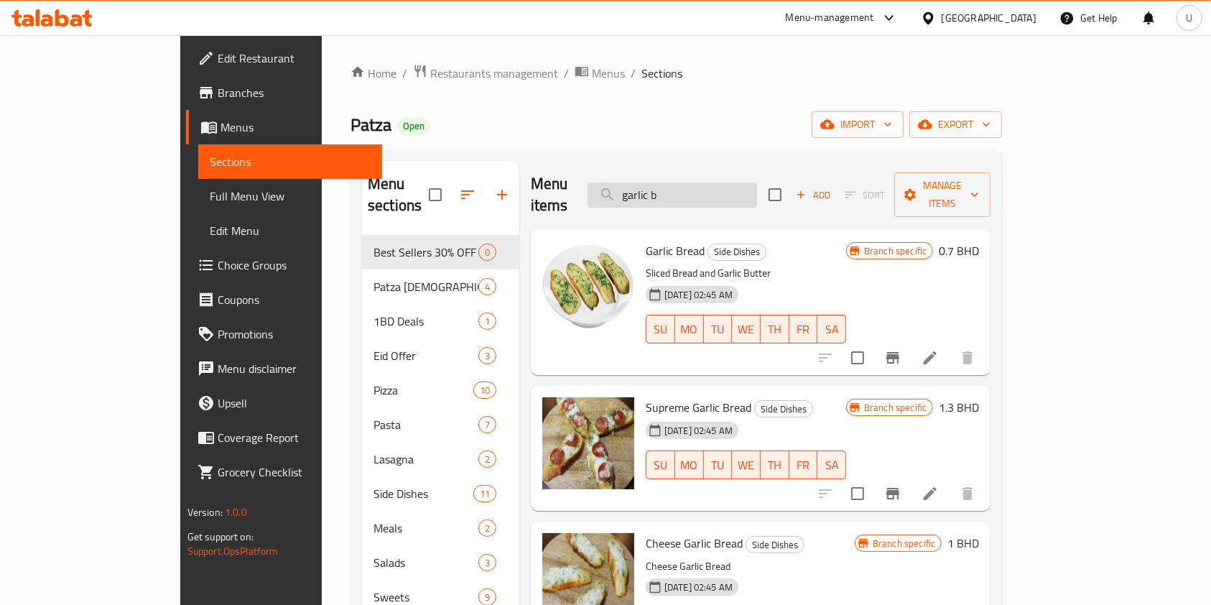
type input "garlic b"
click at [902, 349] on icon "Branch-specific-item" at bounding box center [892, 357] width 17 height 17
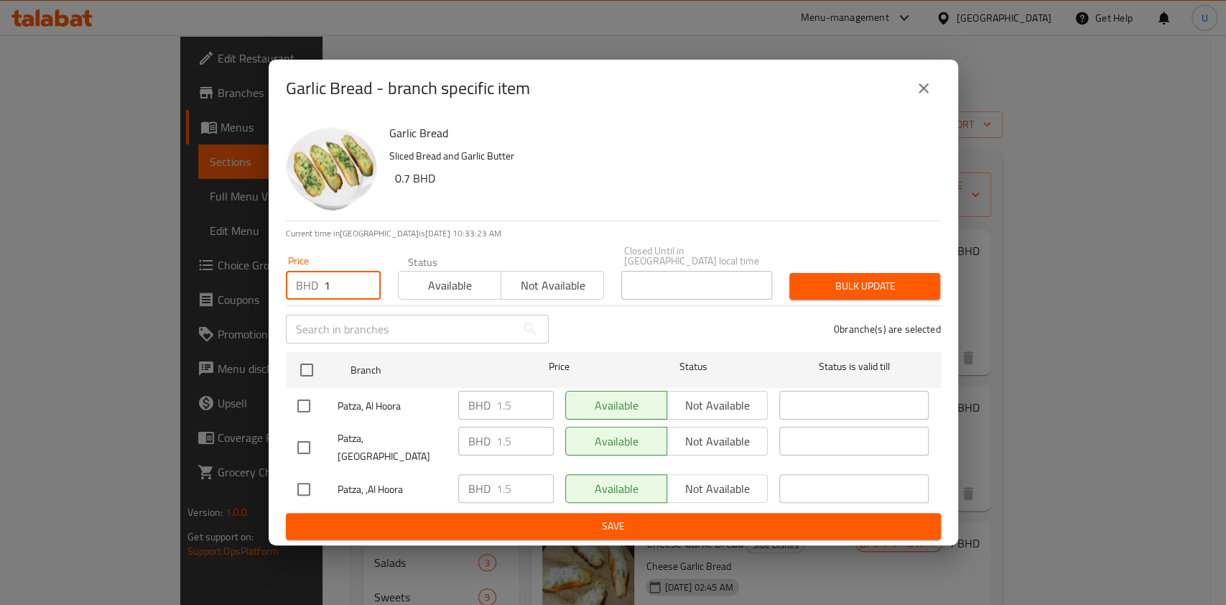
click at [346, 287] on input "1" at bounding box center [352, 285] width 57 height 29
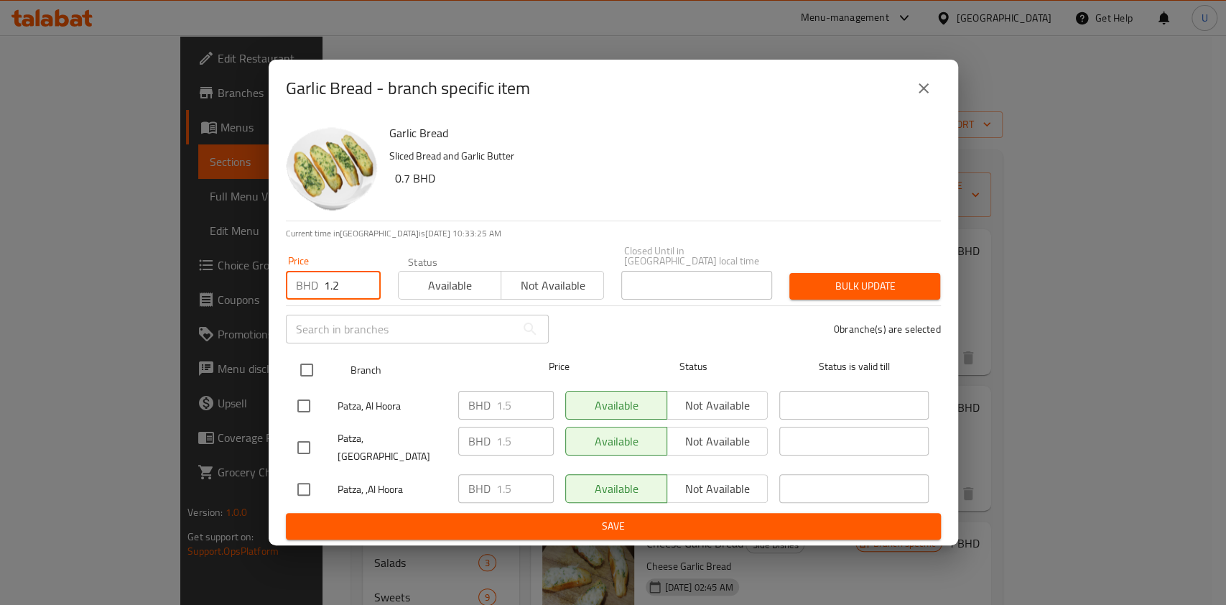
type input "1.2"
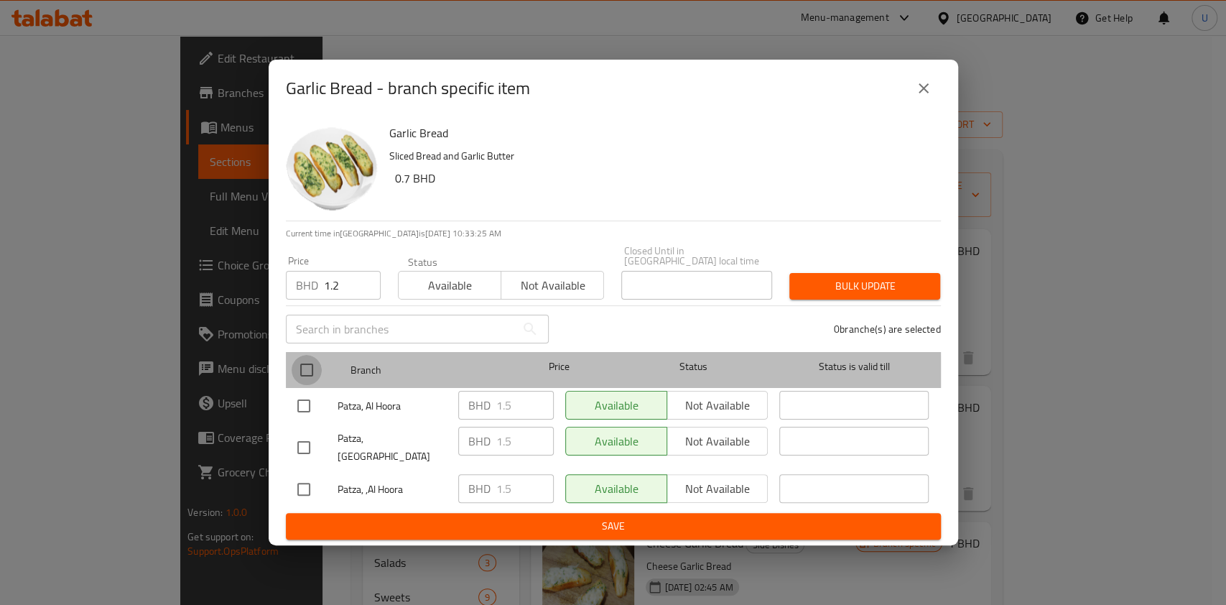
click at [305, 376] on input "checkbox" at bounding box center [307, 370] width 30 height 30
checkbox input "true"
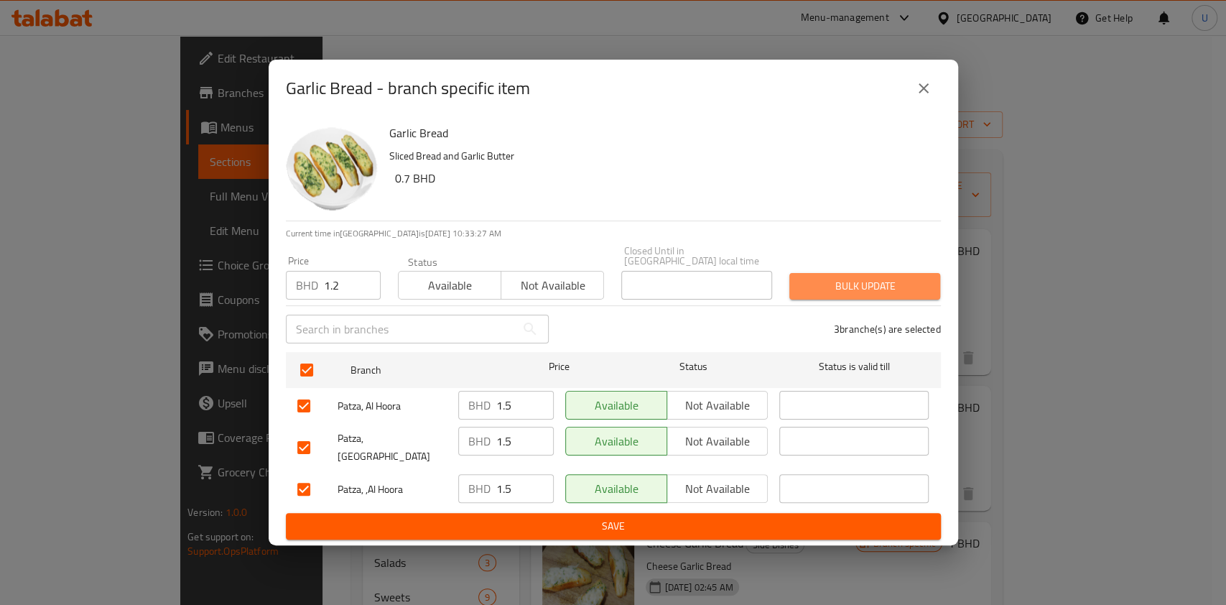
click at [832, 283] on span "Bulk update" at bounding box center [865, 286] width 128 height 18
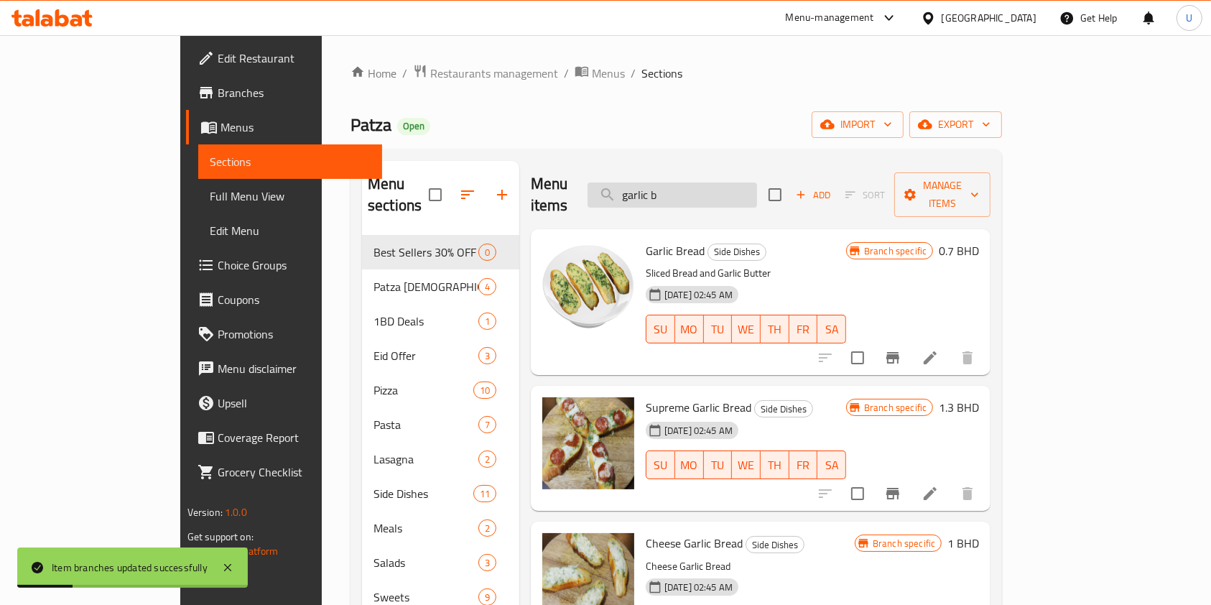
click at [754, 185] on input "garlic b" at bounding box center [673, 194] width 170 height 25
type input "g"
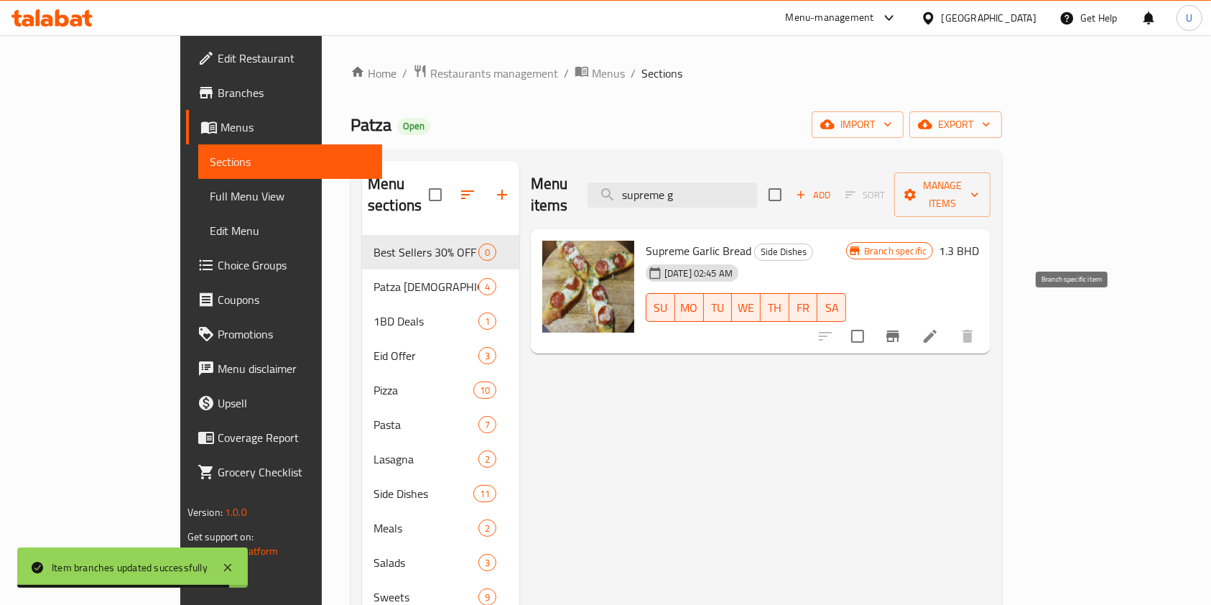
type input "supreme g"
click at [910, 325] on button "Branch-specific-item" at bounding box center [893, 336] width 34 height 34
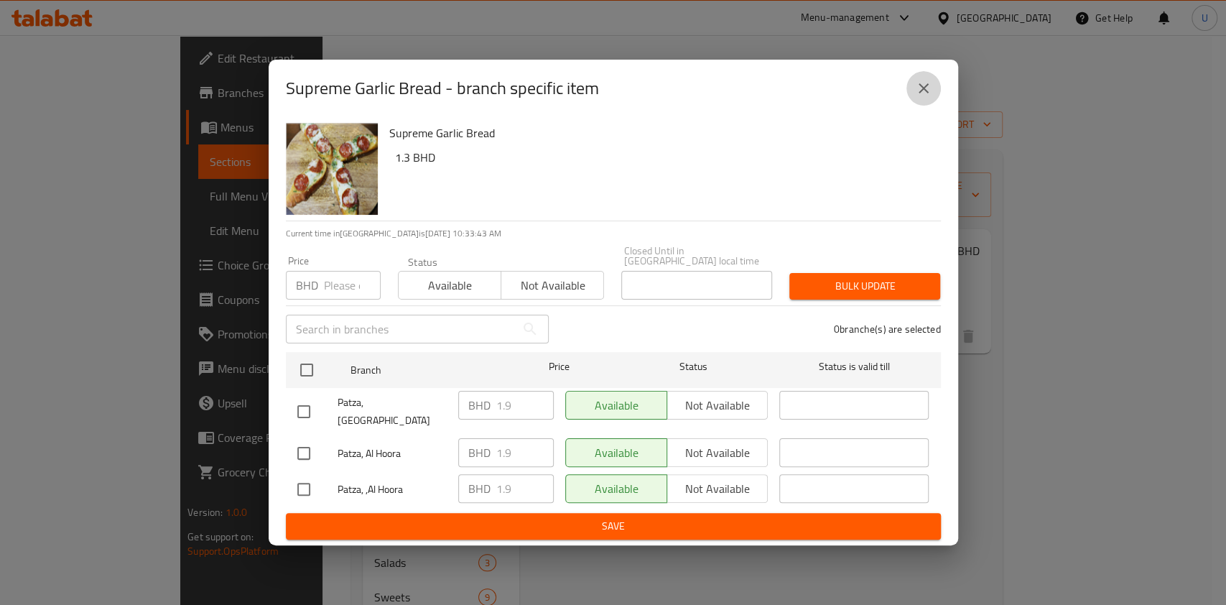
click at [939, 99] on button "close" at bounding box center [924, 88] width 34 height 34
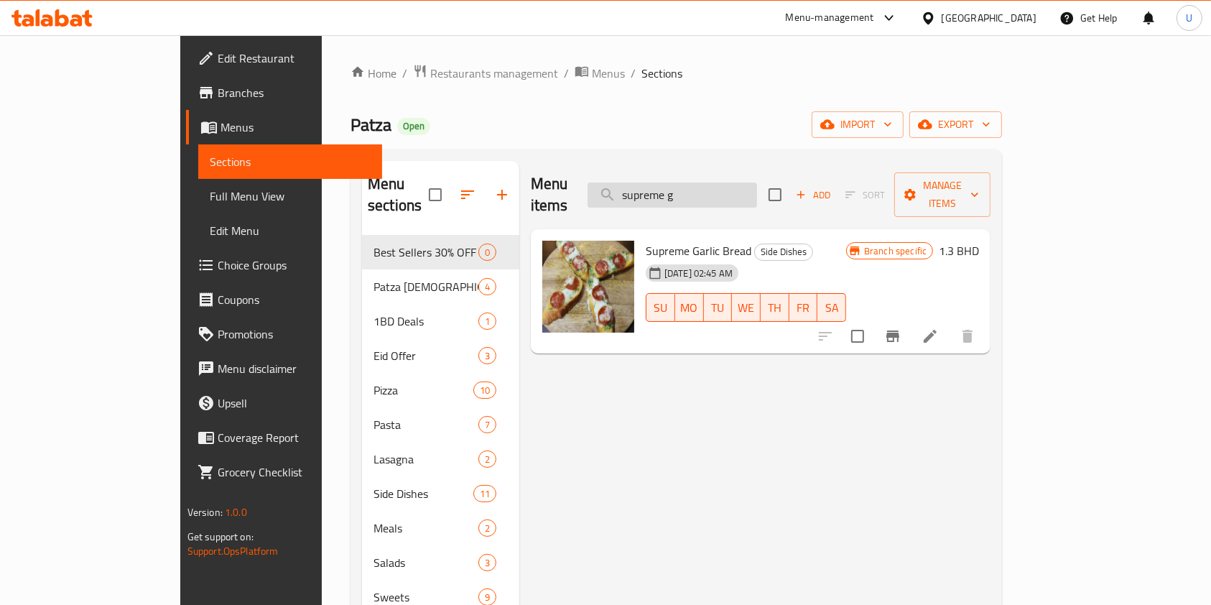
click at [757, 187] on input "supreme g" at bounding box center [673, 194] width 170 height 25
type input "s"
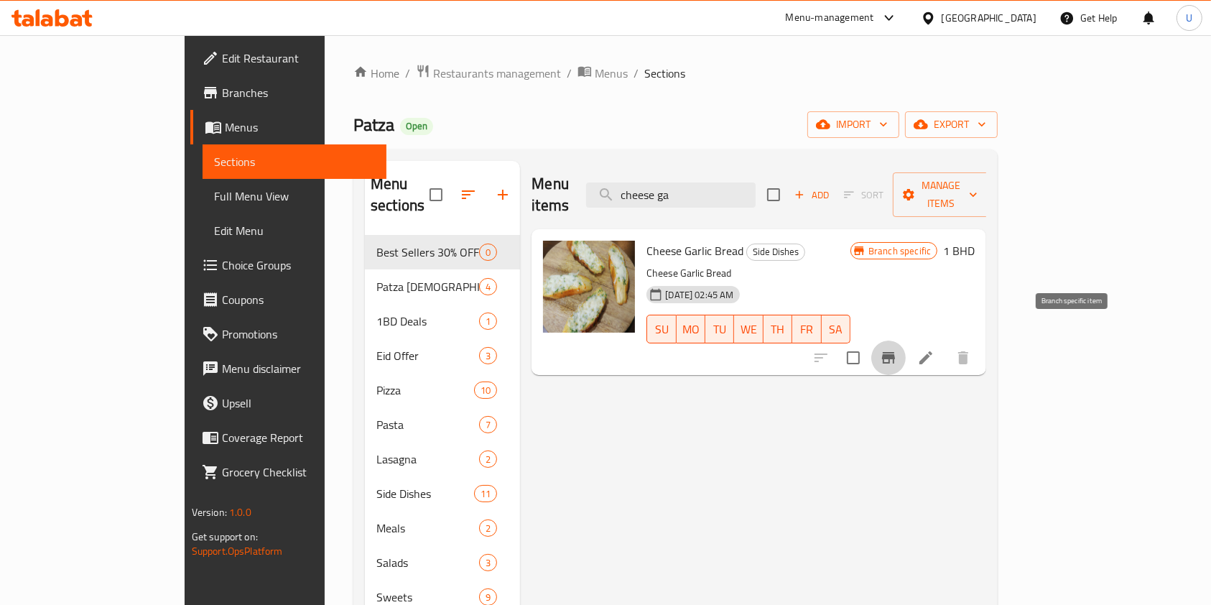
click at [897, 349] on icon "Branch-specific-item" at bounding box center [888, 357] width 17 height 17
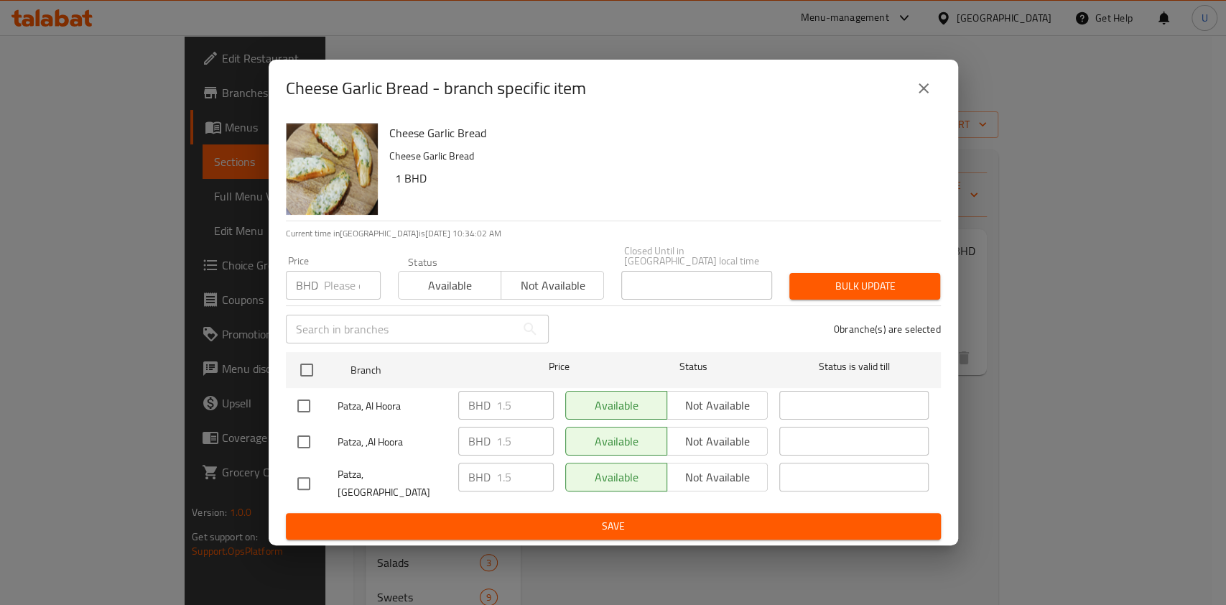
click at [930, 97] on icon "close" at bounding box center [923, 88] width 17 height 17
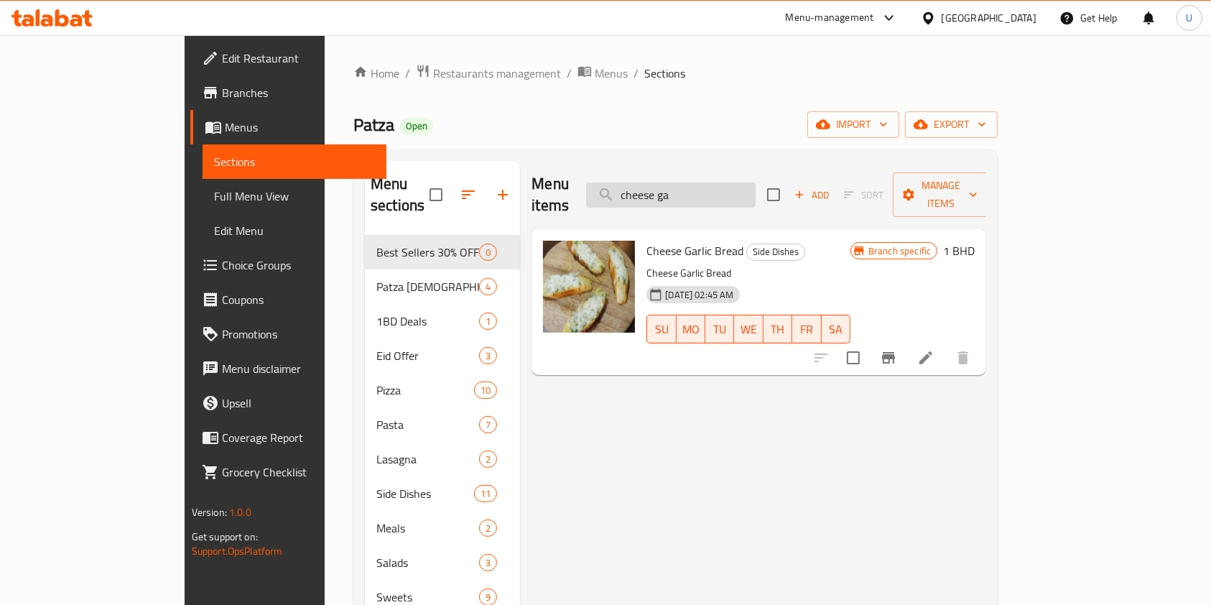
click at [756, 182] on input "cheese ga" at bounding box center [671, 194] width 170 height 25
type input "c"
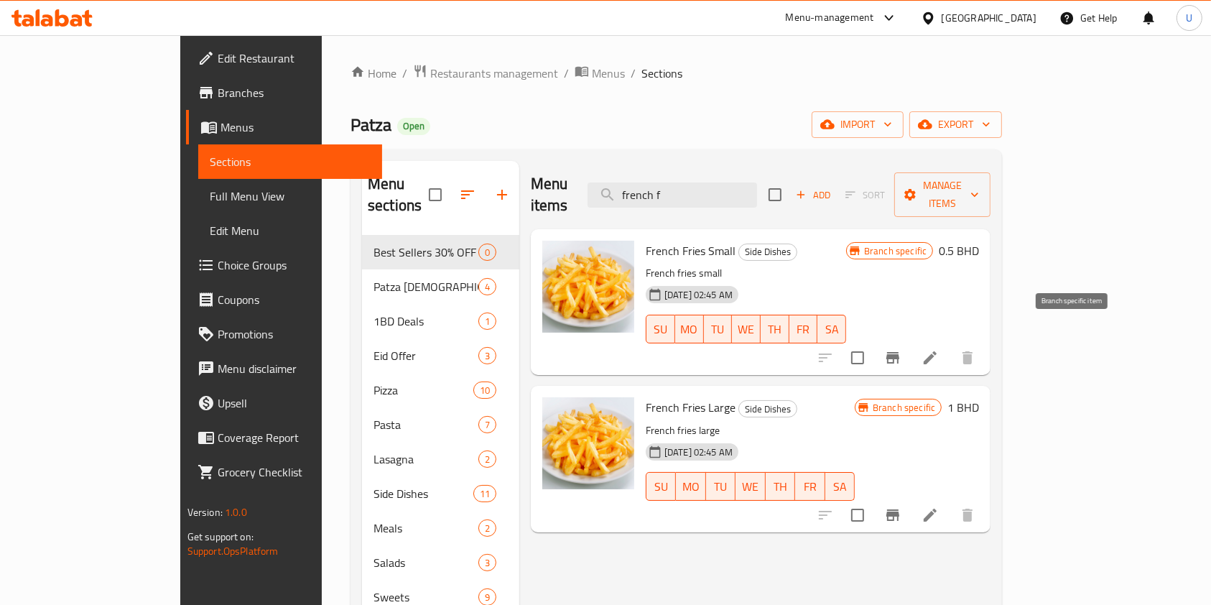
type input "french f"
click at [899, 352] on icon "Branch-specific-item" at bounding box center [892, 357] width 13 height 11
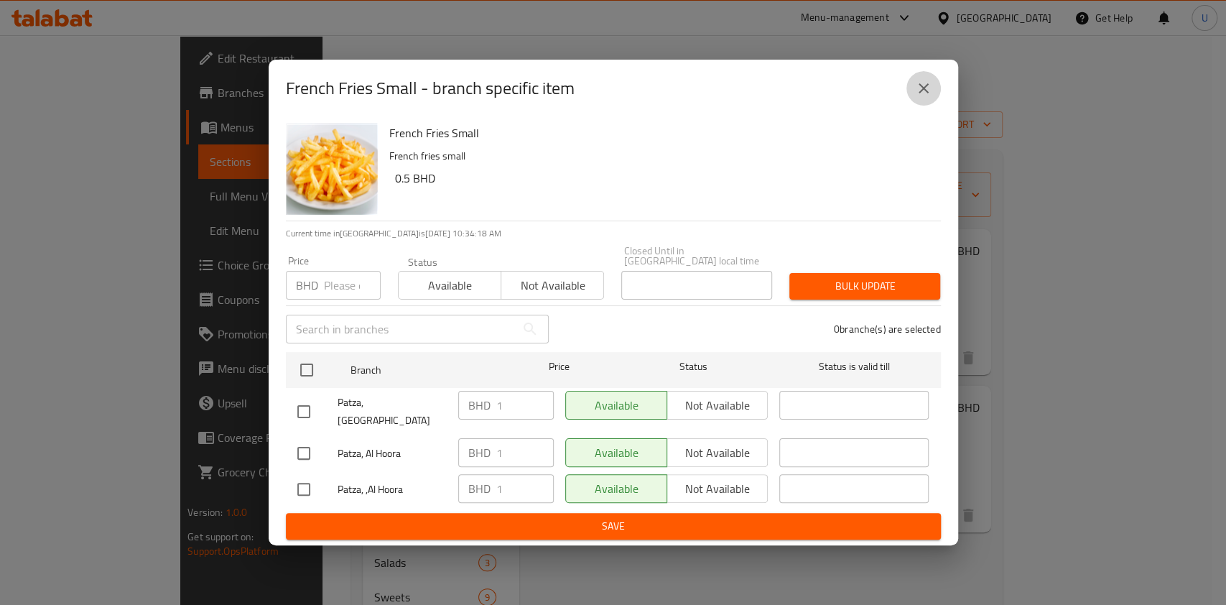
click at [922, 97] on icon "close" at bounding box center [923, 88] width 17 height 17
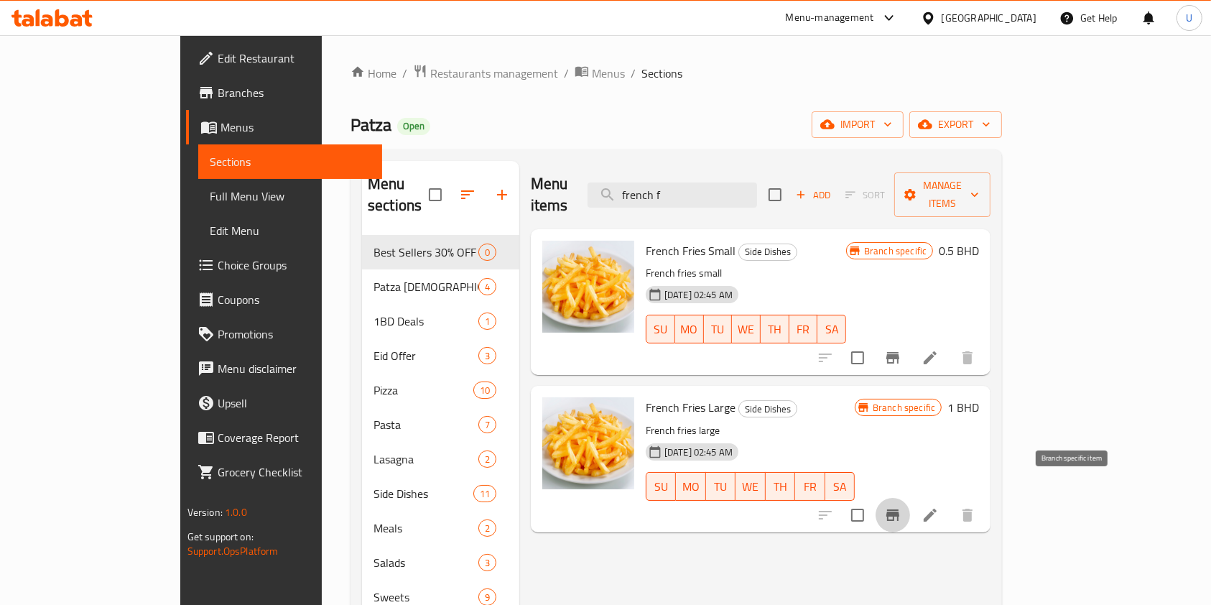
click at [902, 506] on icon "Branch-specific-item" at bounding box center [892, 514] width 17 height 17
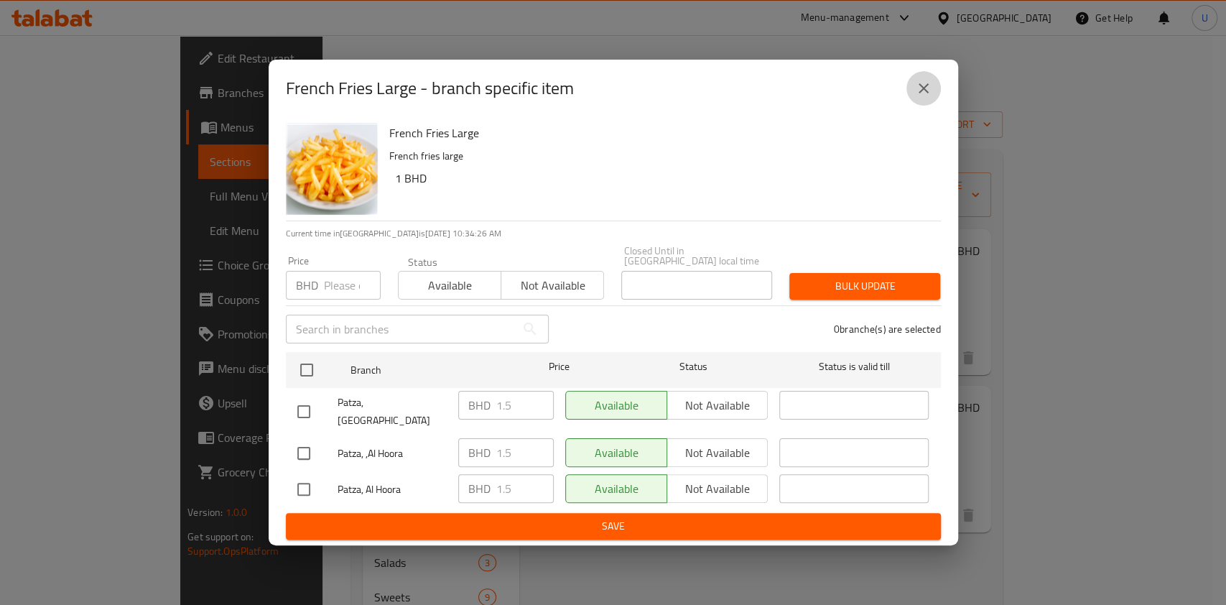
click at [920, 93] on icon "close" at bounding box center [924, 88] width 10 height 10
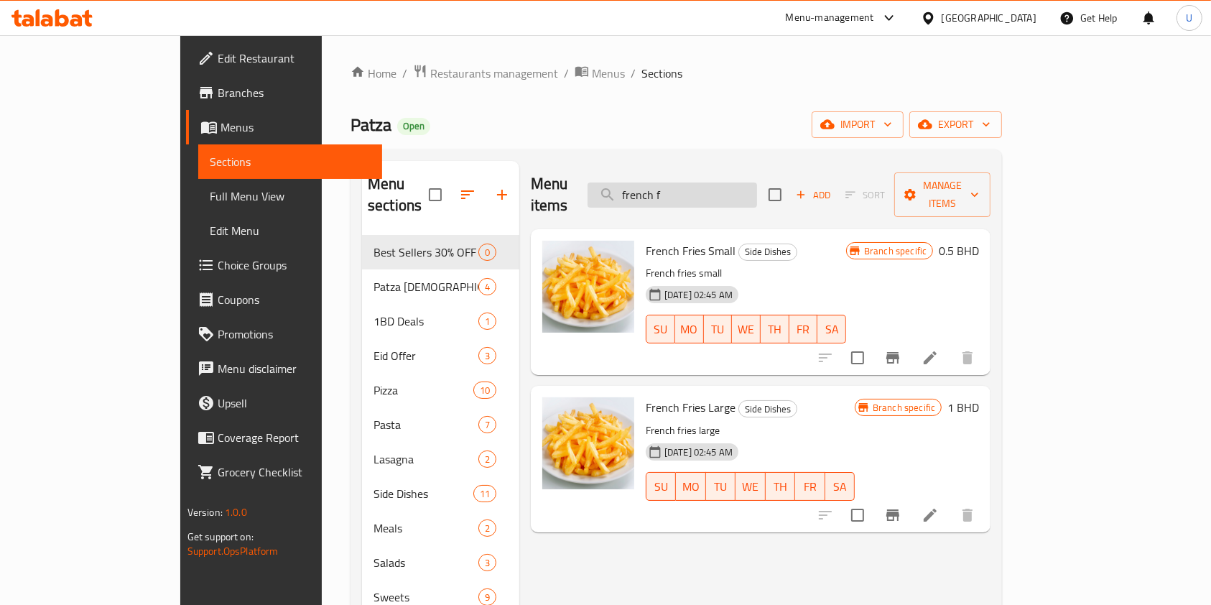
click at [757, 182] on input "french f" at bounding box center [673, 194] width 170 height 25
type input "f"
paste input "CHEESE"
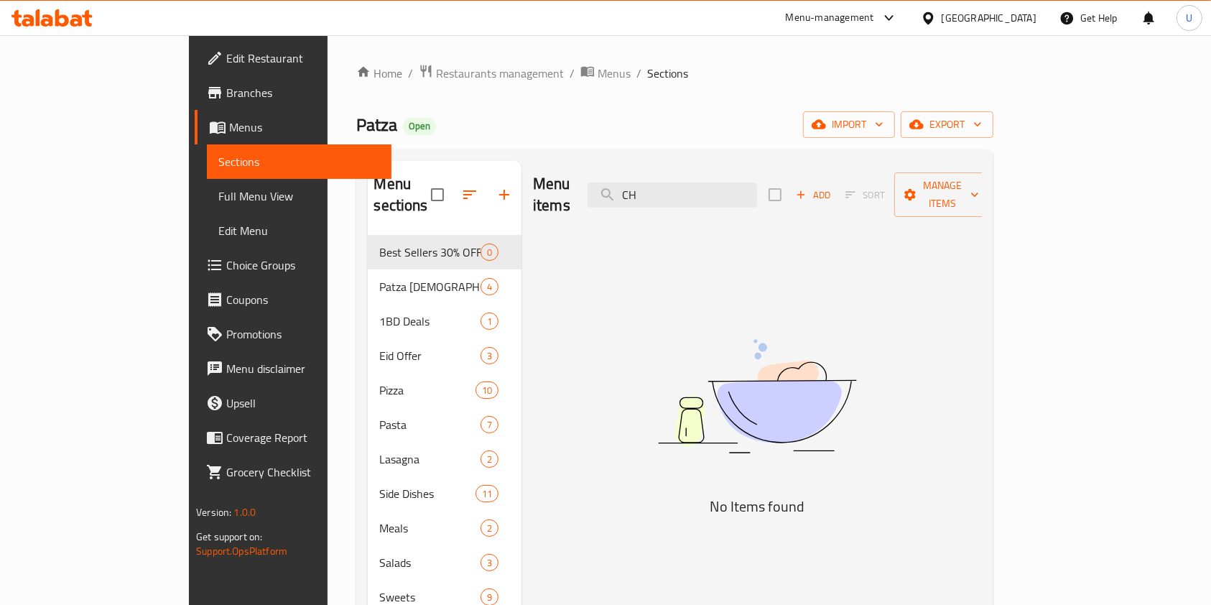
type input "C"
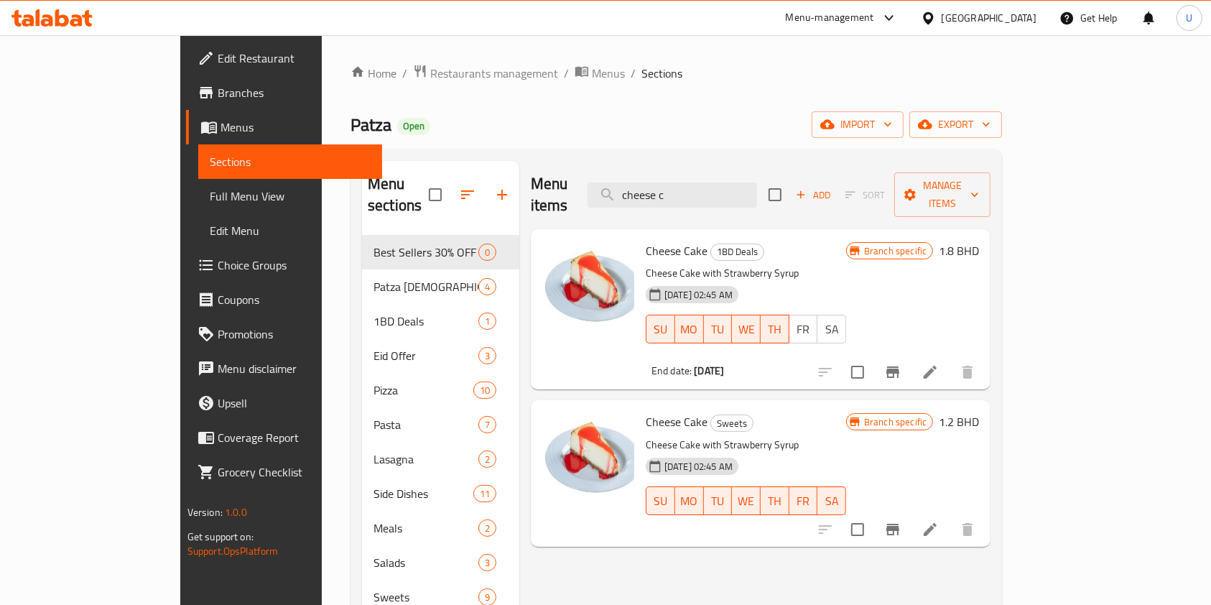
type input "cheese c"
click at [902, 363] on icon "Branch-specific-item" at bounding box center [892, 371] width 17 height 17
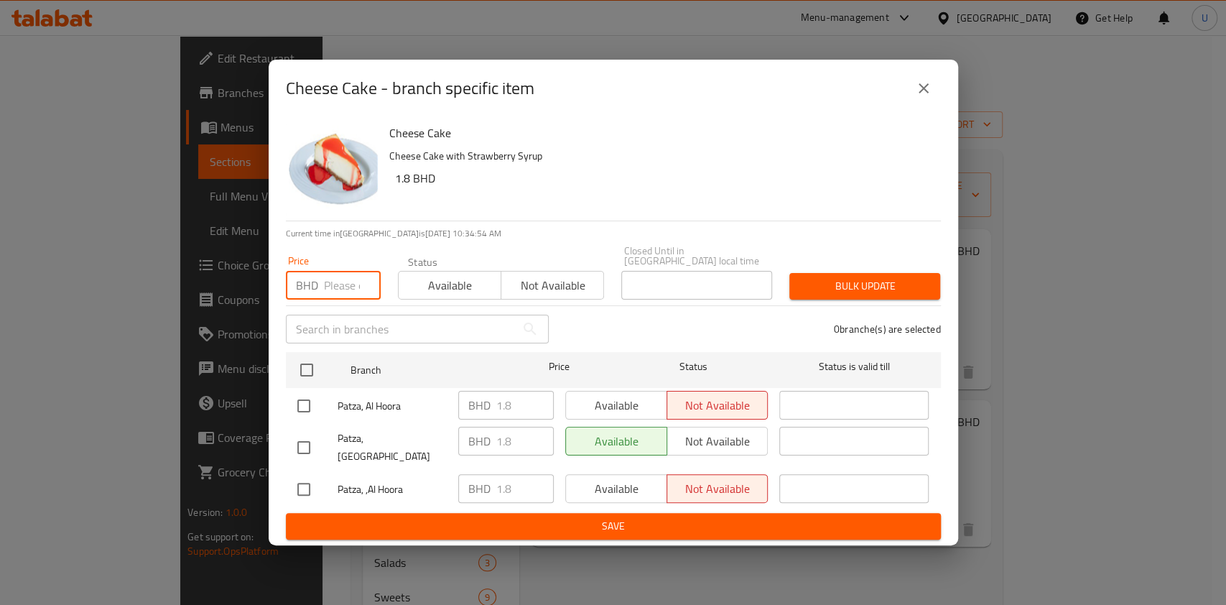
click at [339, 287] on input "number" at bounding box center [352, 285] width 57 height 29
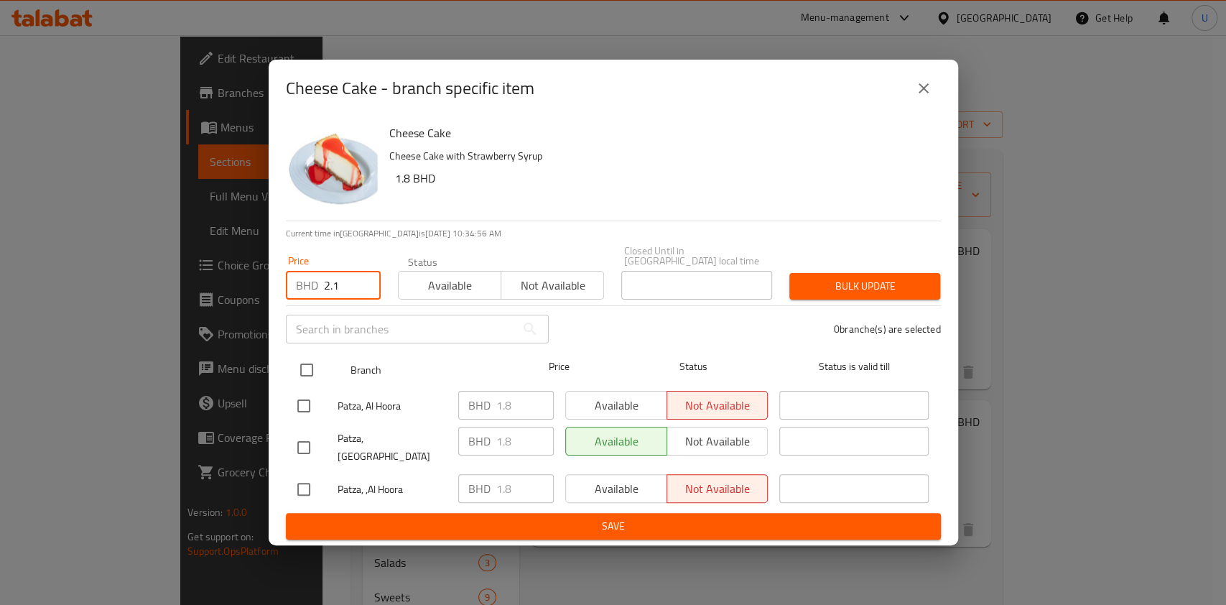
type input "2.1"
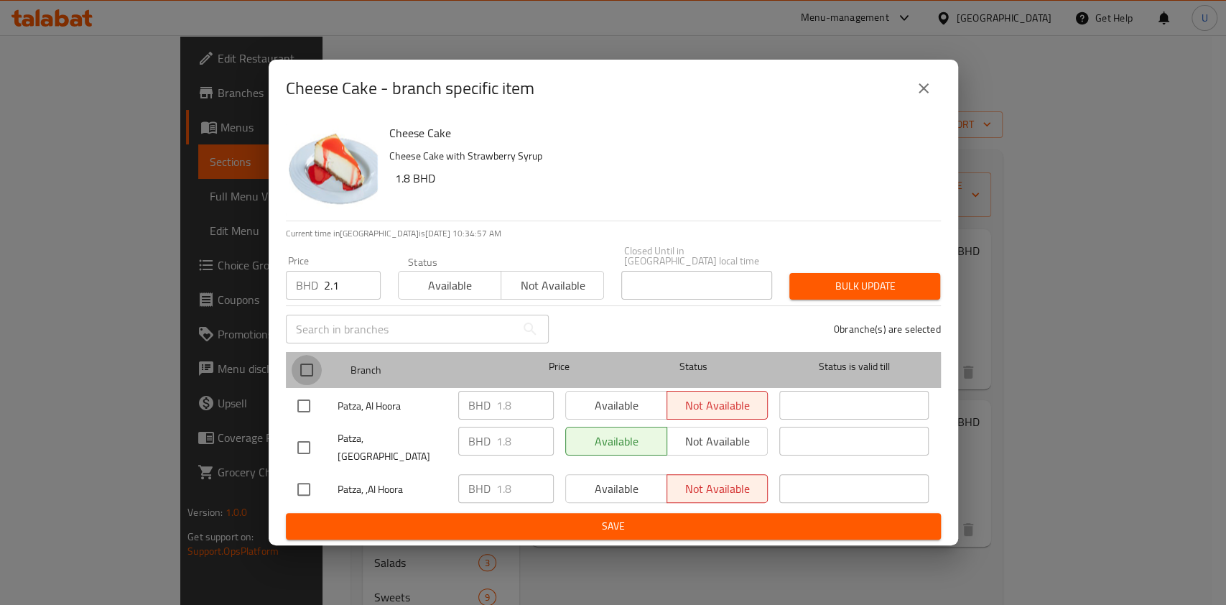
click at [303, 373] on input "checkbox" at bounding box center [307, 370] width 30 height 30
checkbox input "true"
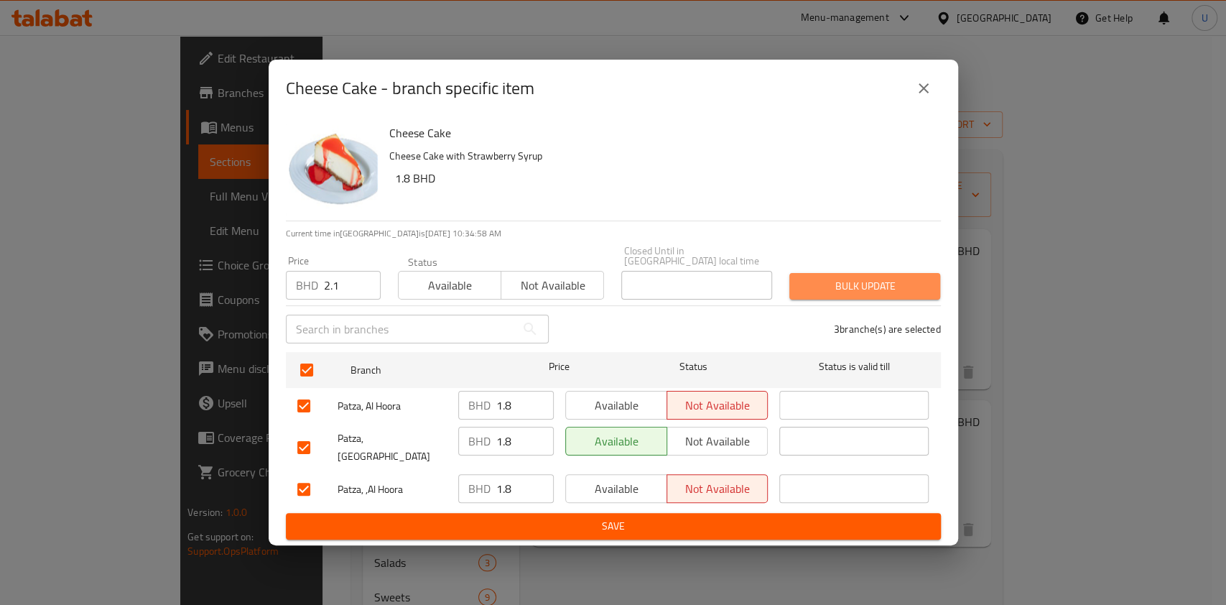
click at [838, 289] on span "Bulk update" at bounding box center [865, 286] width 128 height 18
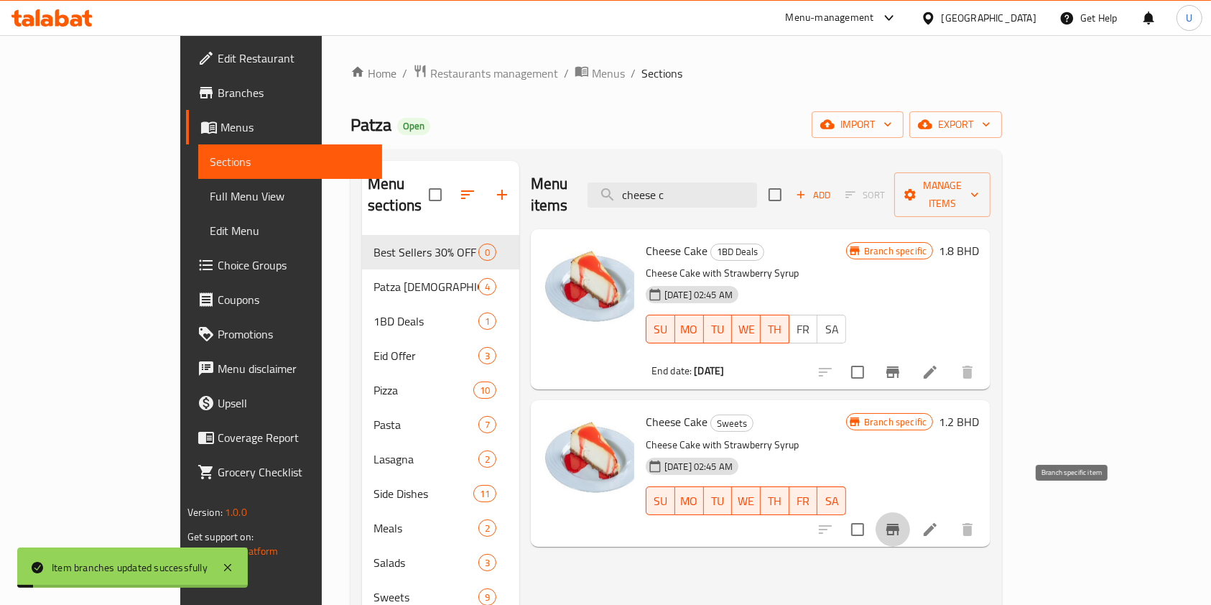
click at [899, 524] on icon "Branch-specific-item" at bounding box center [892, 529] width 13 height 11
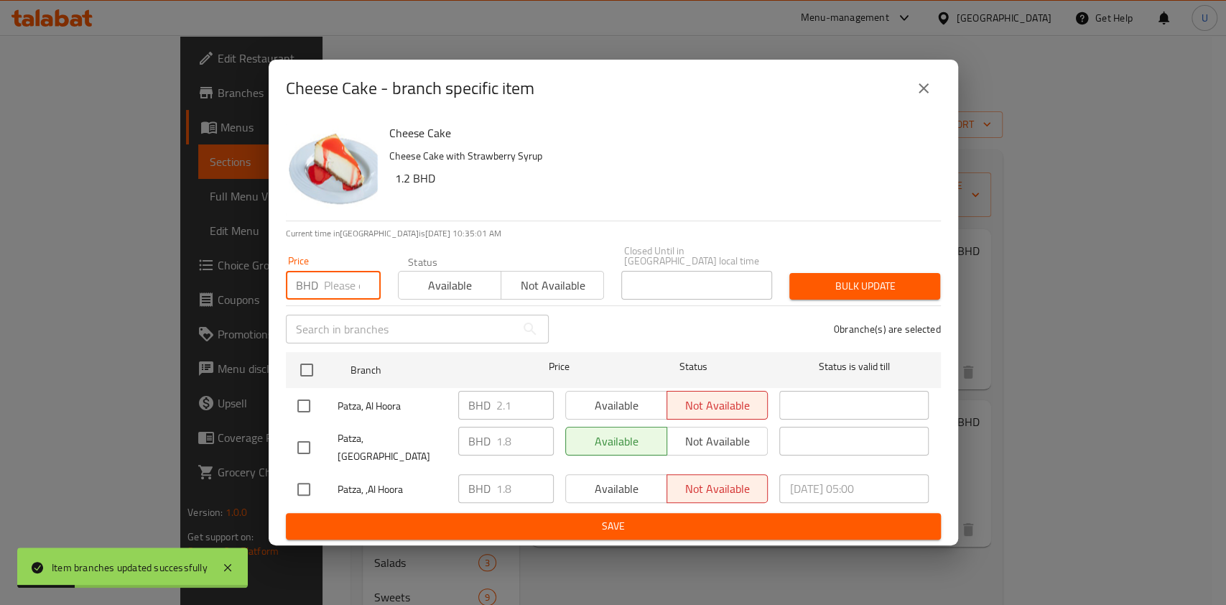
click at [334, 284] on input "number" at bounding box center [352, 285] width 57 height 29
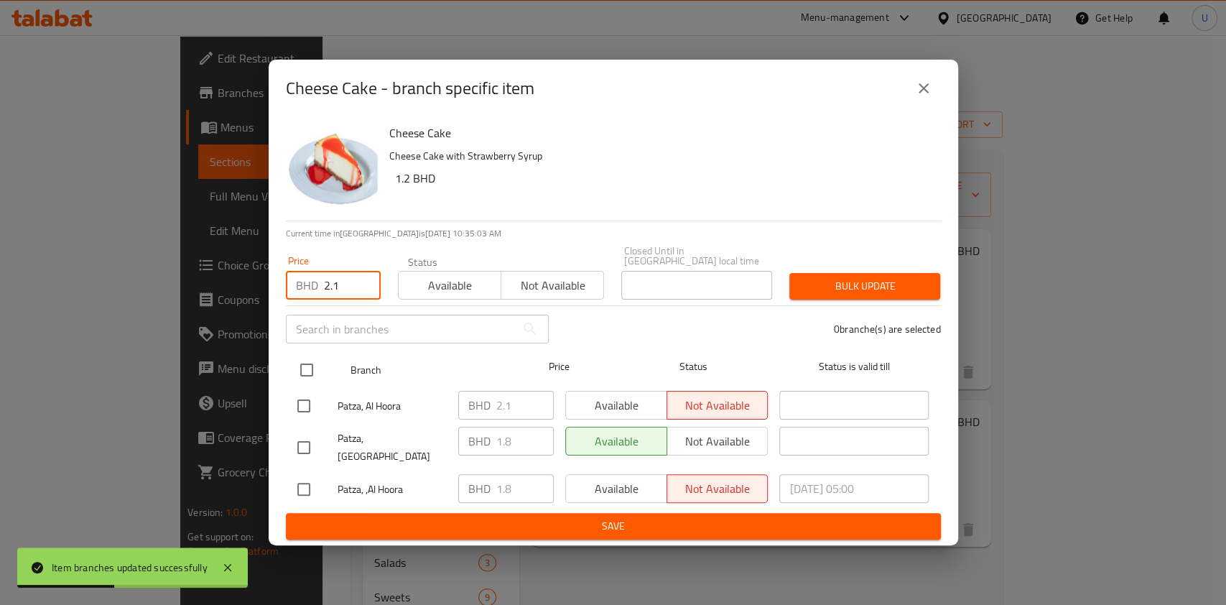
type input "2.1"
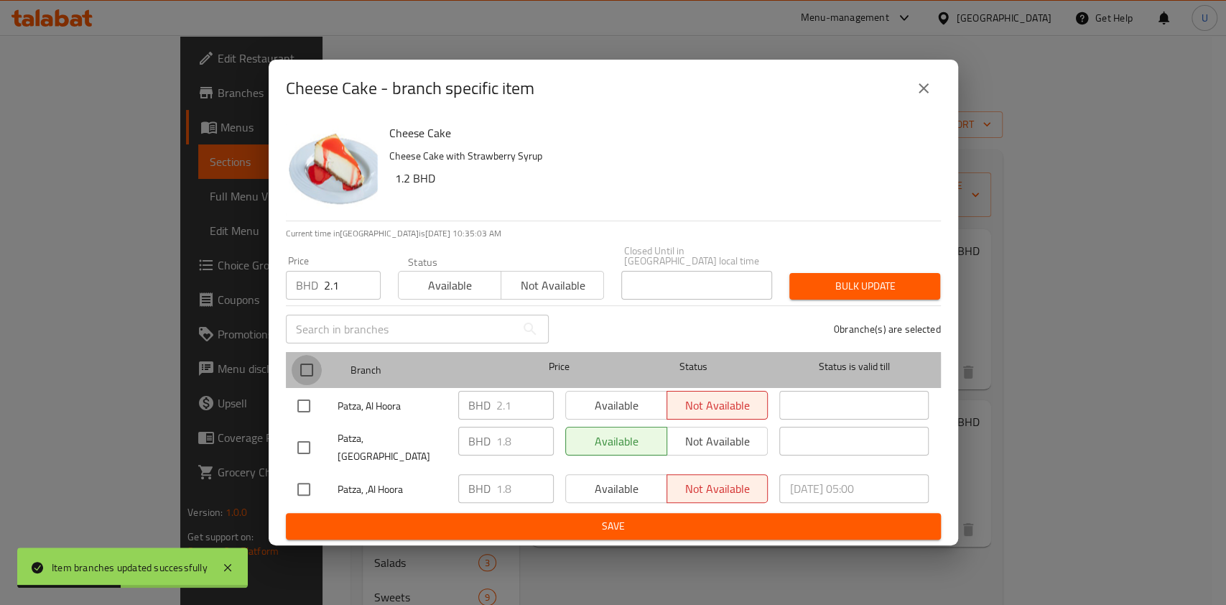
click at [307, 374] on input "checkbox" at bounding box center [307, 370] width 30 height 30
checkbox input "true"
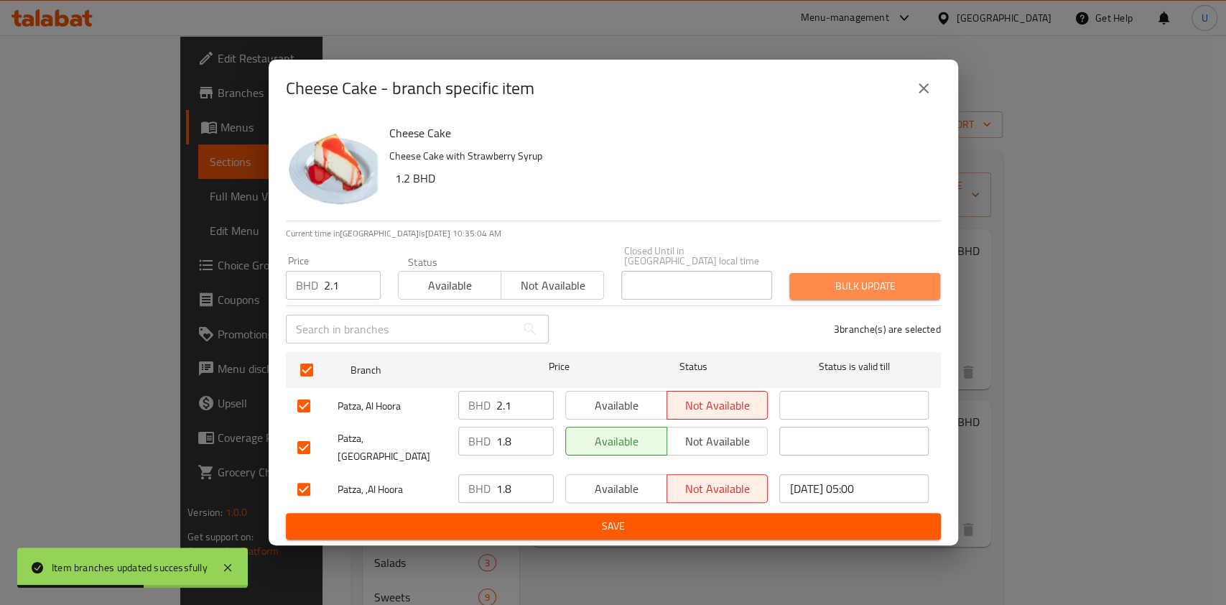
click at [846, 290] on span "Bulk update" at bounding box center [865, 286] width 128 height 18
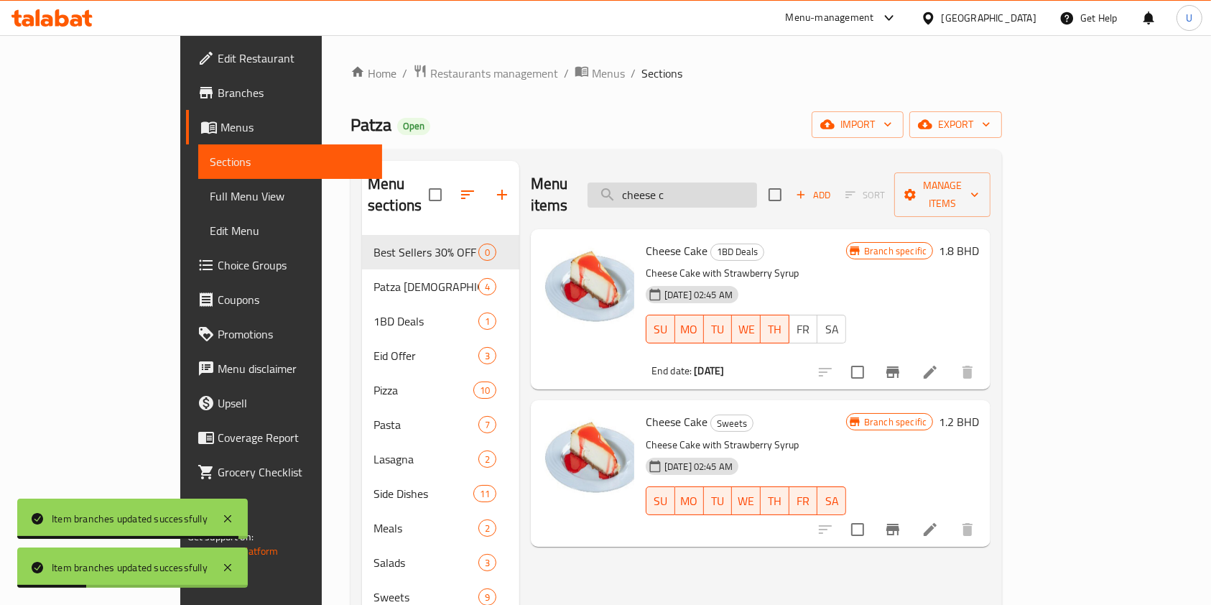
click at [757, 189] on input "cheese c" at bounding box center [673, 194] width 170 height 25
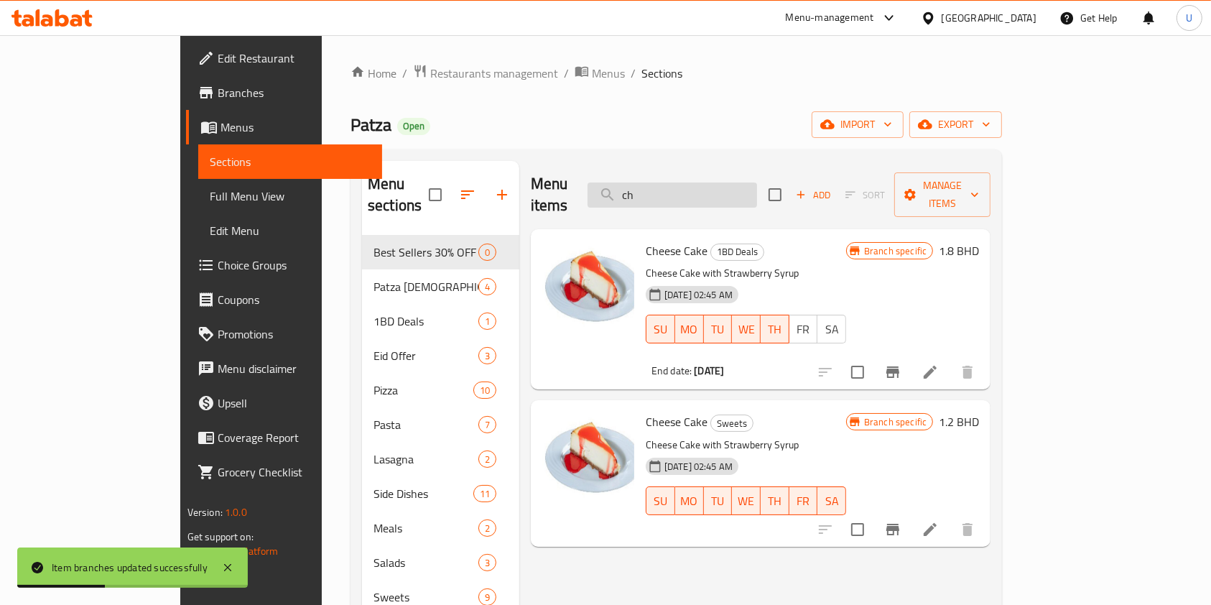
type input "c"
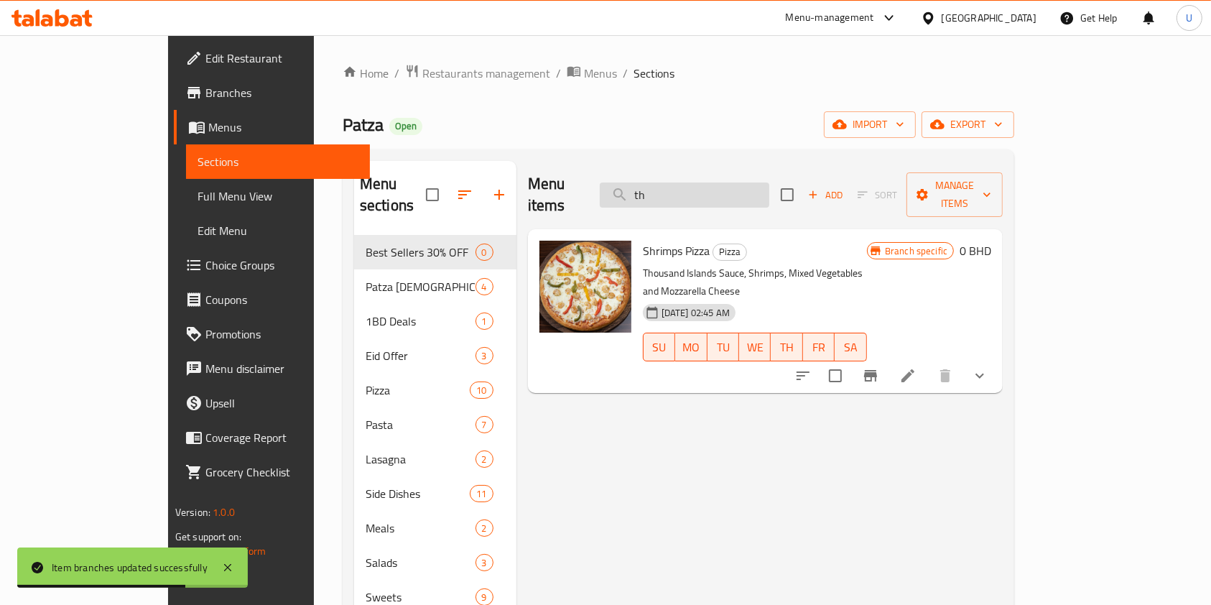
type input "t"
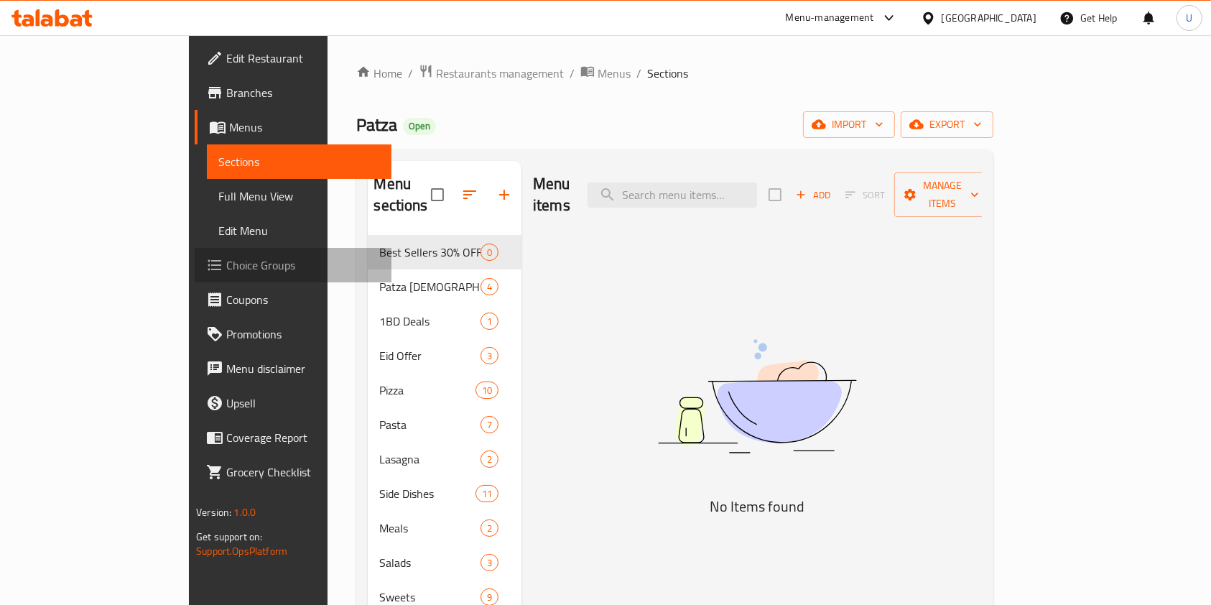
click at [226, 261] on span "Choice Groups" at bounding box center [303, 264] width 154 height 17
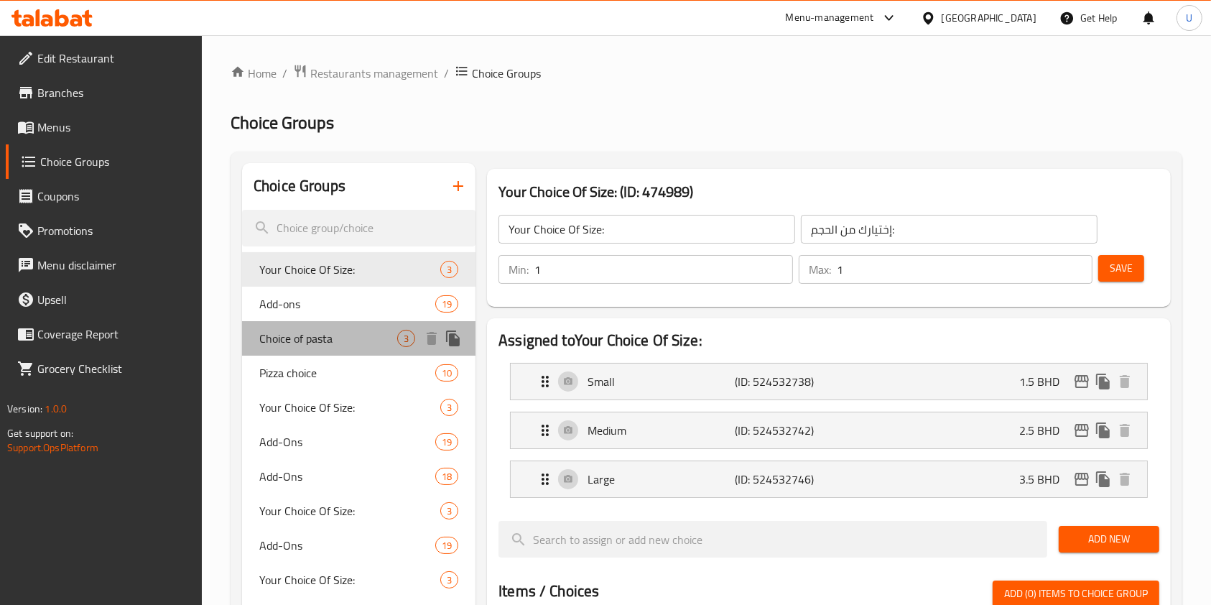
click at [358, 350] on div "Choice of pasta 3" at bounding box center [358, 338] width 233 height 34
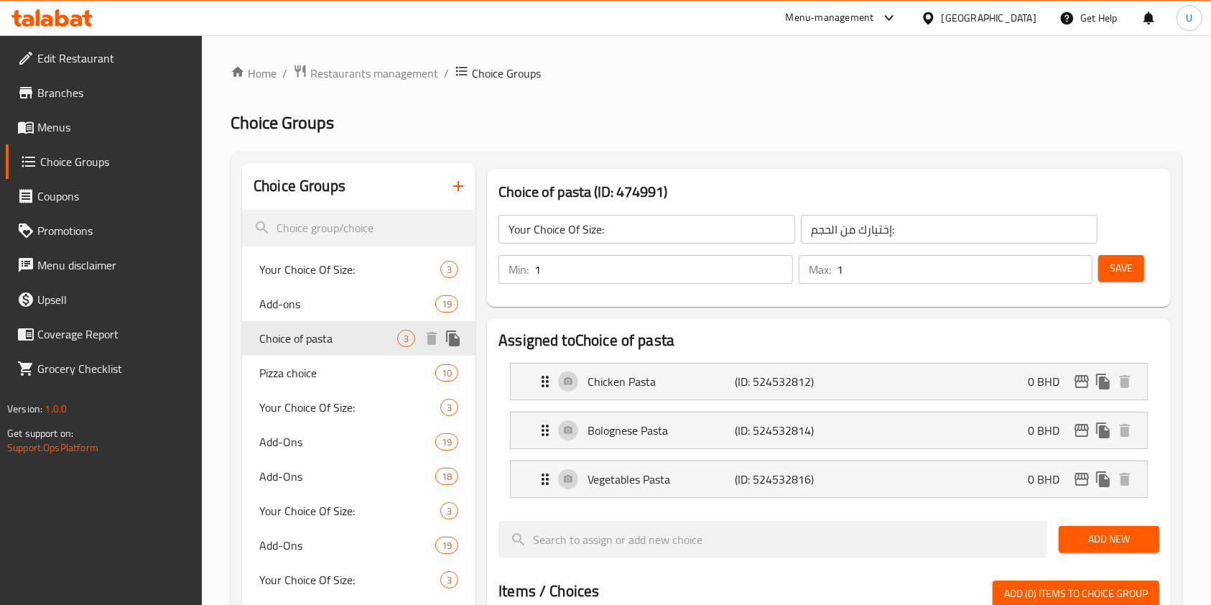
type input "Choice of pasta"
type input "اختيار الباستا"
type input "2"
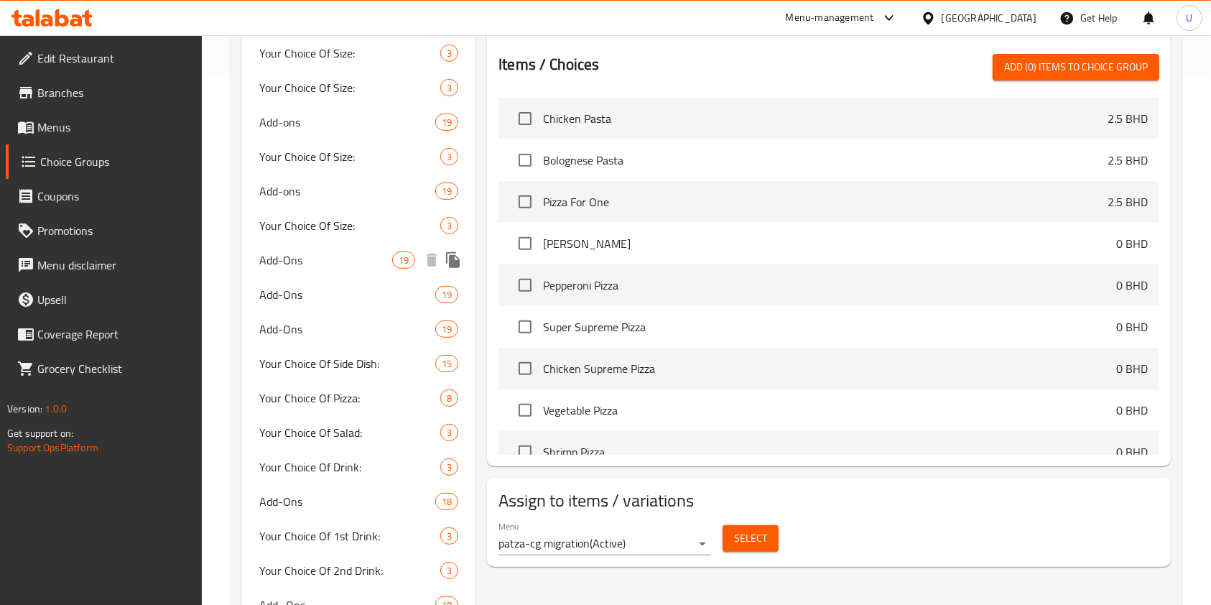
scroll to position [529, 0]
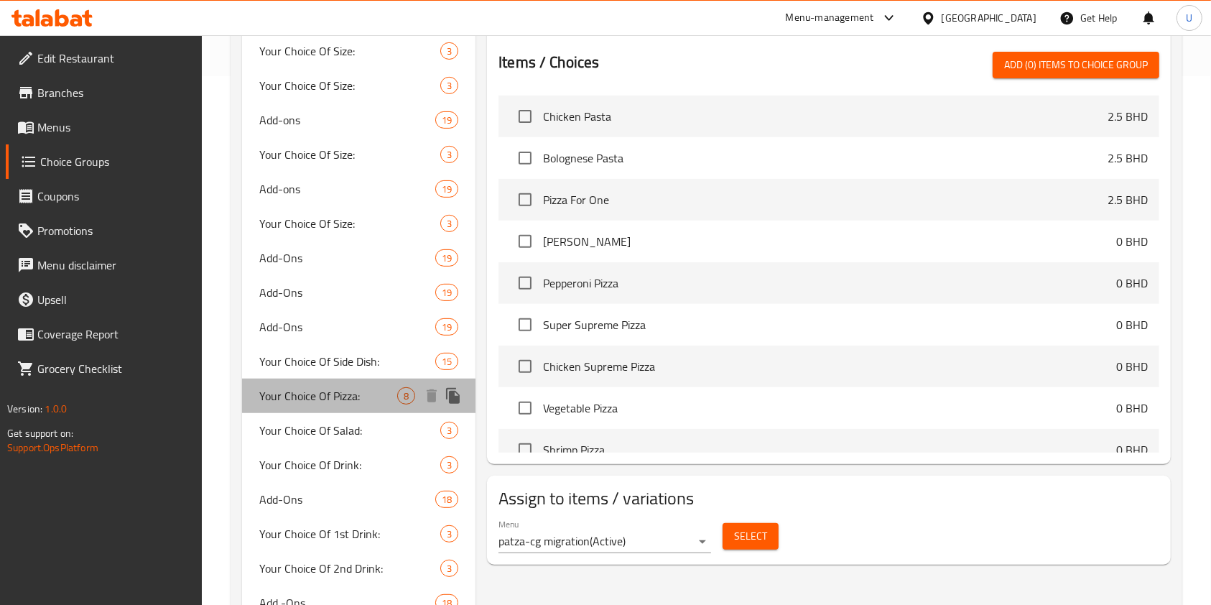
click at [335, 399] on span "Your Choice Of Pizza:" at bounding box center [328, 395] width 138 height 17
type input "Your Choice Of Pizza:"
type input "إختيارك من البيتزا:"
type input "1"
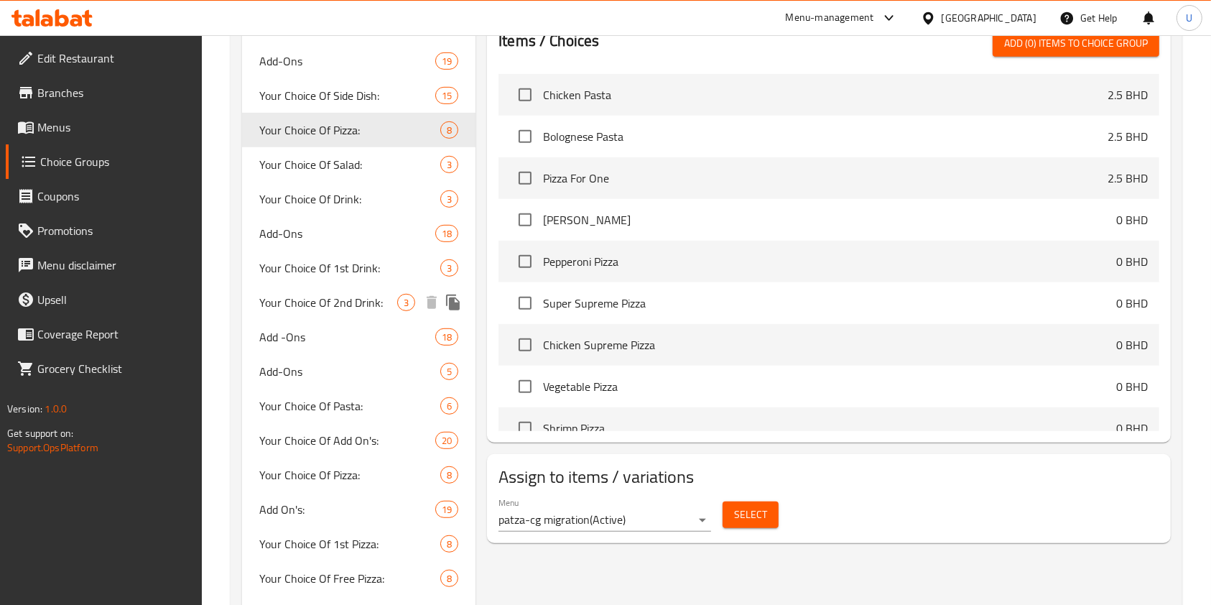
scroll to position [796, 0]
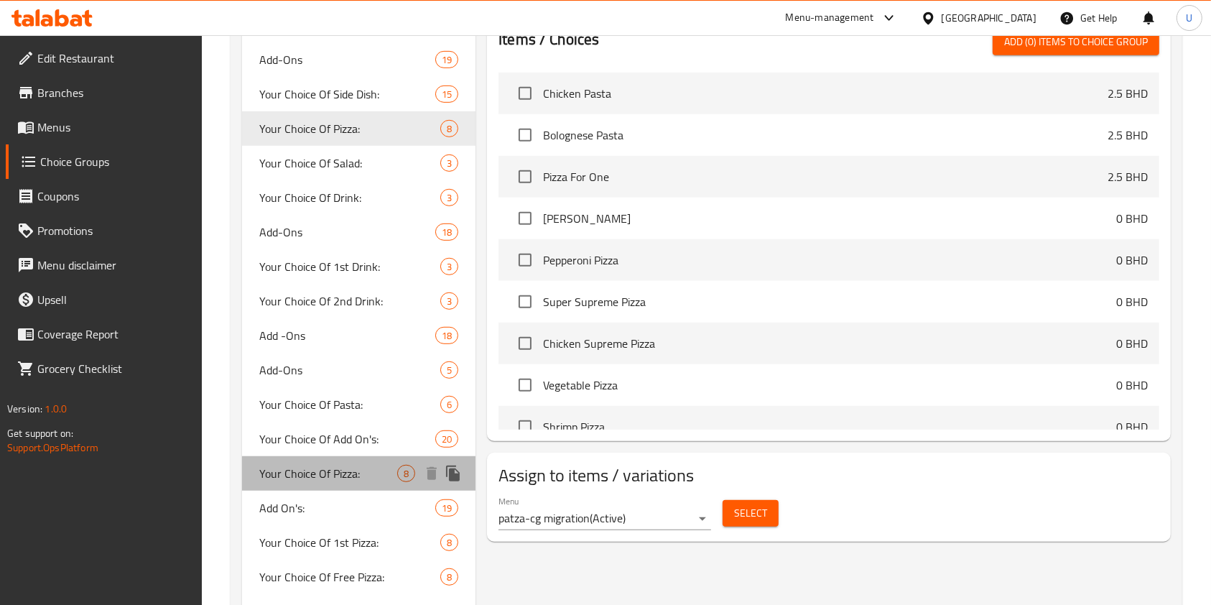
click at [363, 487] on div "Your Choice Of Pizza: 8" at bounding box center [358, 473] width 233 height 34
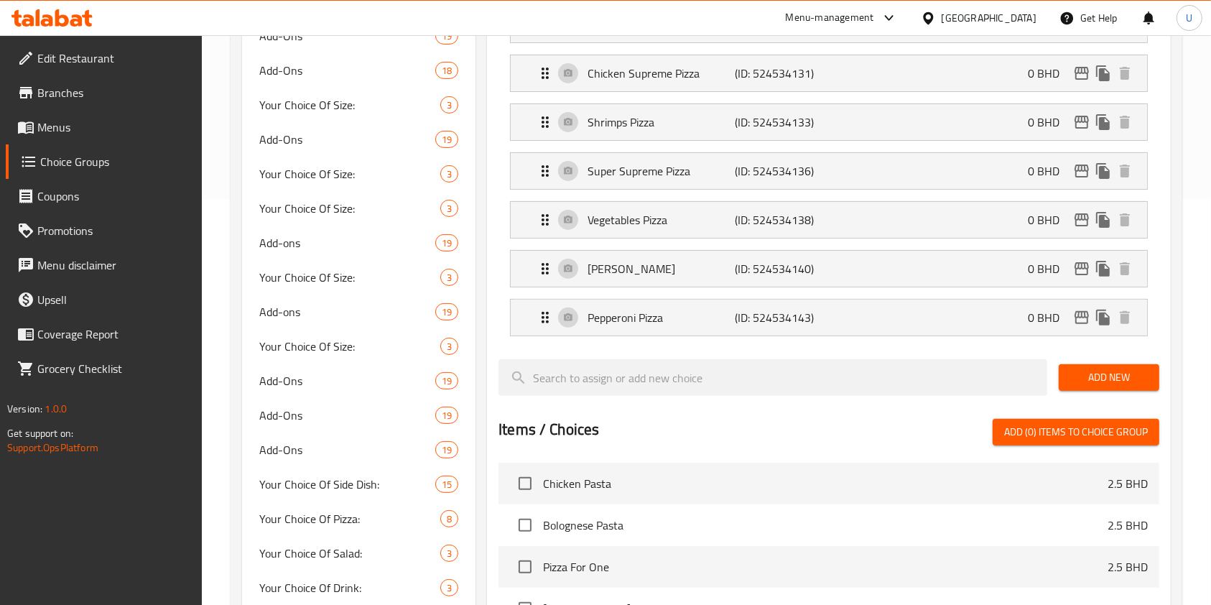
scroll to position [408, 0]
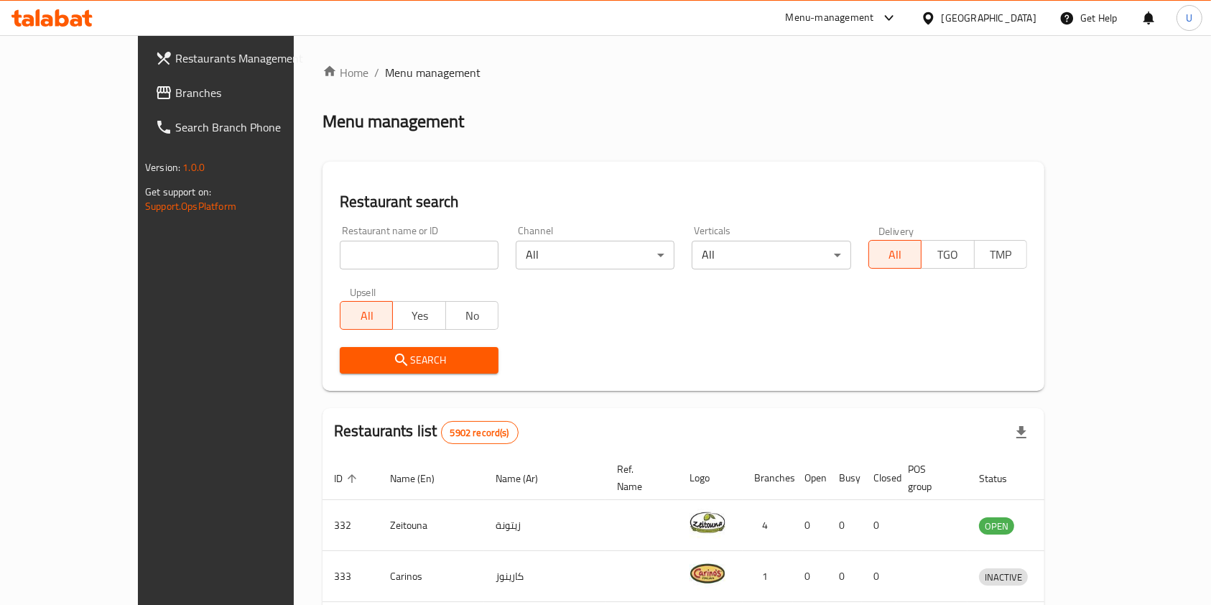
click at [323, 73] on link "Home" at bounding box center [346, 72] width 46 height 17
